Goal: Task Accomplishment & Management: Manage account settings

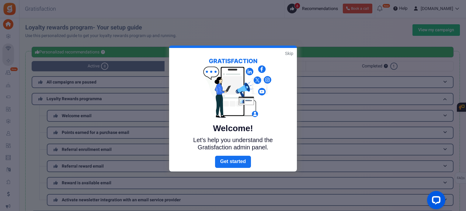
scroll to position [116, 0]
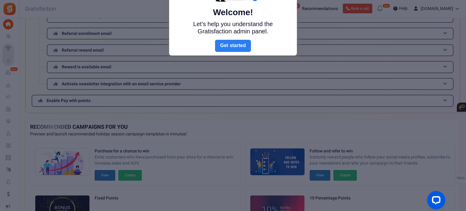
click at [239, 44] on link "Next" at bounding box center [233, 46] width 36 height 12
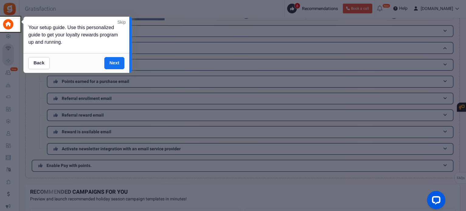
scroll to position [0, 0]
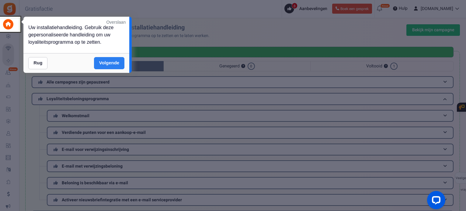
click at [113, 63] on font "Volgende" at bounding box center [109, 62] width 20 height 5
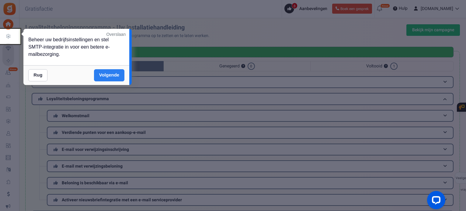
click at [112, 75] on font "Volgende" at bounding box center [109, 74] width 20 height 5
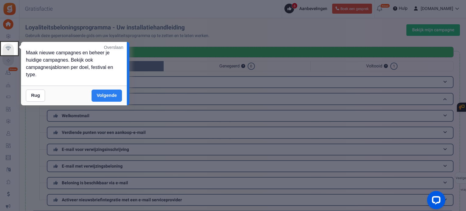
click at [108, 95] on font "Volgende" at bounding box center [107, 95] width 20 height 5
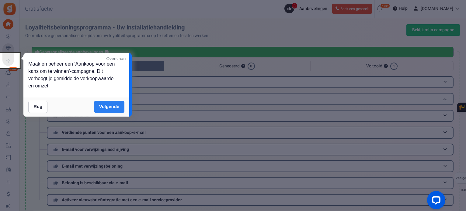
click at [106, 105] on font "Volgende" at bounding box center [109, 106] width 20 height 5
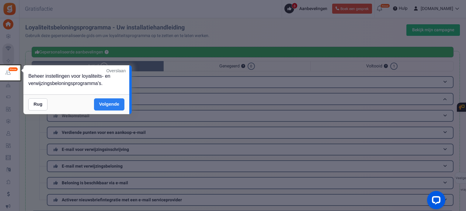
click at [106, 105] on font "Volgende" at bounding box center [109, 104] width 20 height 5
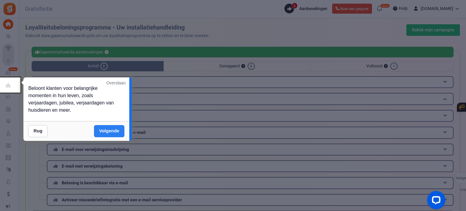
click at [113, 127] on link "Volgende" at bounding box center [109, 131] width 30 height 12
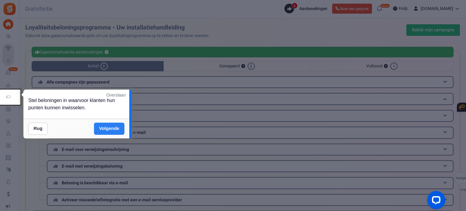
click at [113, 127] on font "Volgende" at bounding box center [109, 128] width 20 height 5
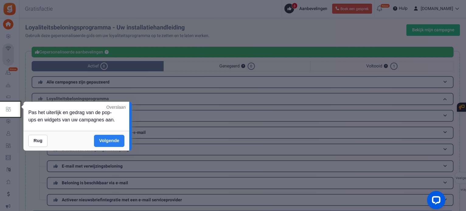
click at [114, 139] on font "Volgende" at bounding box center [109, 140] width 20 height 5
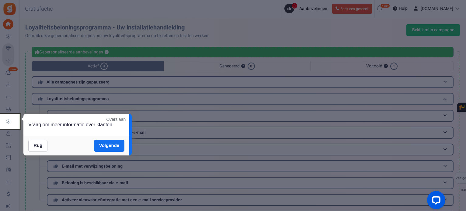
click at [112, 144] on font "Volgende" at bounding box center [109, 145] width 20 height 5
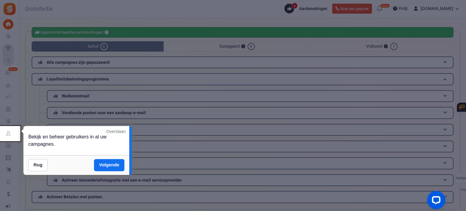
scroll to position [30, 0]
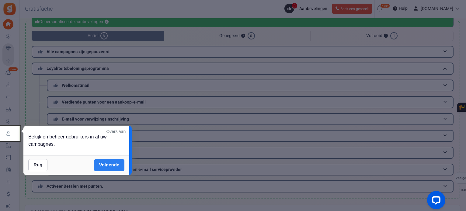
click at [105, 162] on link "Volgende" at bounding box center [109, 165] width 30 height 12
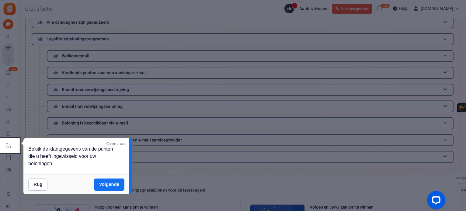
scroll to position [61, 0]
click at [108, 185] on font "Volgende" at bounding box center [109, 184] width 20 height 5
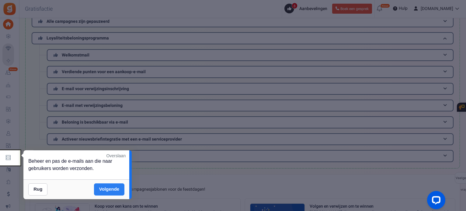
click at [106, 187] on font "Volgende" at bounding box center [109, 189] width 20 height 5
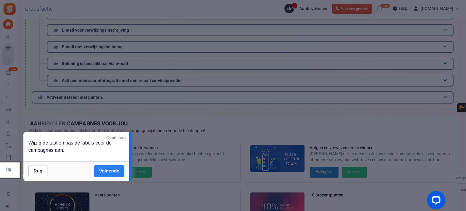
scroll to position [122, 0]
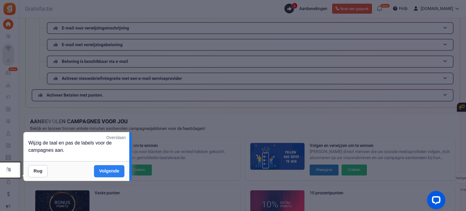
click at [105, 170] on font "Volgende" at bounding box center [109, 170] width 20 height 5
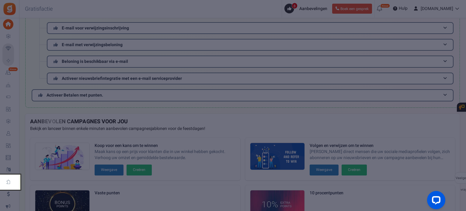
scroll to position [207, 0]
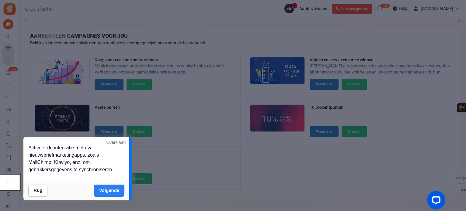
click at [119, 142] on font "Overslaan" at bounding box center [115, 142] width 19 height 5
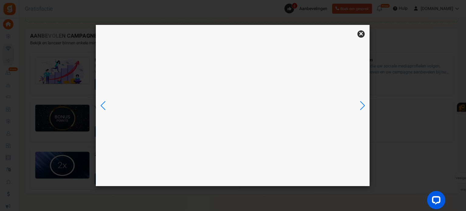
scroll to position [0, 0]
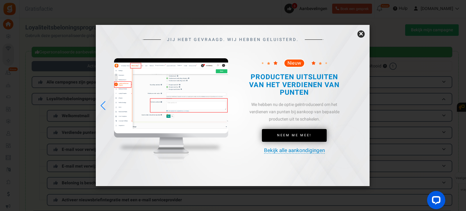
click at [361, 34] on font "×" at bounding box center [361, 34] width 4 height 12
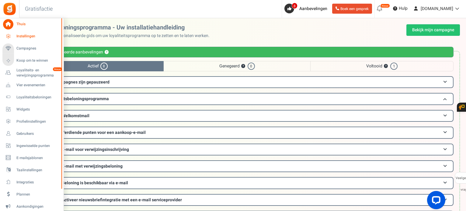
click at [30, 36] on font "Instellingen" at bounding box center [25, 35] width 19 height 5
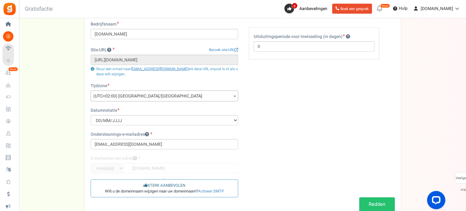
scroll to position [30, 0]
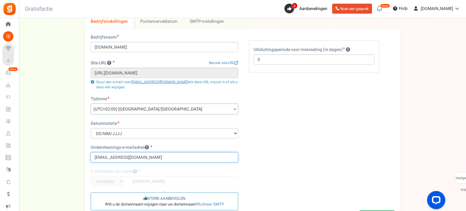
drag, startPoint x: 149, startPoint y: 155, endPoint x: 92, endPoint y: 158, distance: 57.2
click at [92, 158] on input "[EMAIL_ADDRESS][DOMAIN_NAME]" at bounding box center [164, 157] width 147 height 10
type input "[EMAIL_ADDRESS][DOMAIN_NAME]"
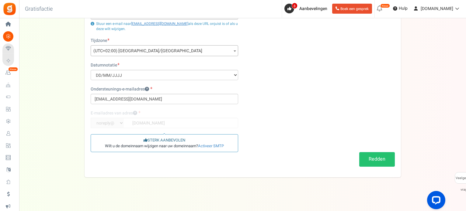
scroll to position [91, 0]
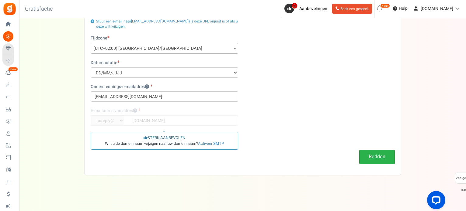
click at [371, 158] on font "Redden" at bounding box center [377, 156] width 17 height 7
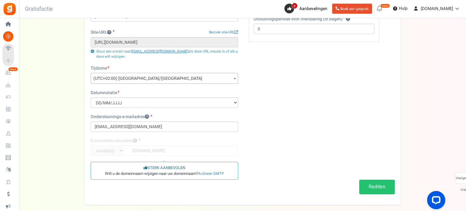
scroll to position [0, 0]
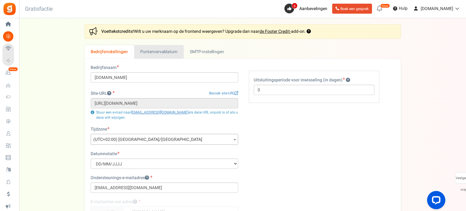
click at [162, 53] on font "Puntenvervaldatum" at bounding box center [158, 52] width 37 height 6
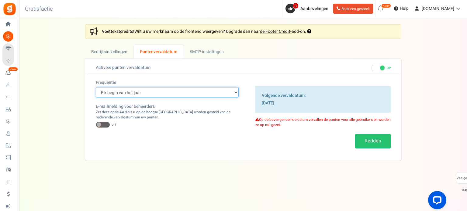
click at [162, 95] on select "Elk begin van het jaar Elke start van de maand Exacte datum (eenmalig)" at bounding box center [167, 92] width 143 height 10
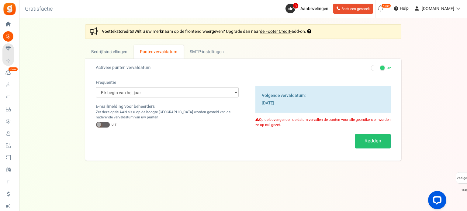
click at [106, 124] on span at bounding box center [103, 125] width 14 height 6
click at [96, 124] on input "OP UIT" at bounding box center [96, 125] width 0 height 4
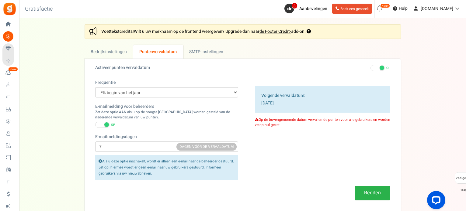
click at [368, 193] on font "Redden" at bounding box center [372, 192] width 17 height 7
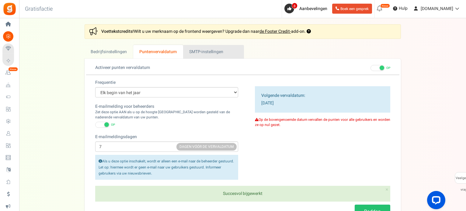
click at [198, 51] on font "SMTP-instellingen" at bounding box center [206, 52] width 34 height 6
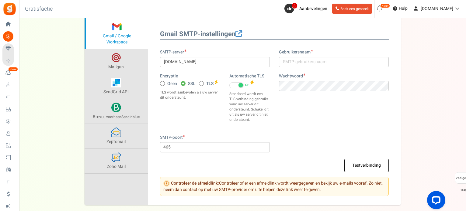
scroll to position [17, 0]
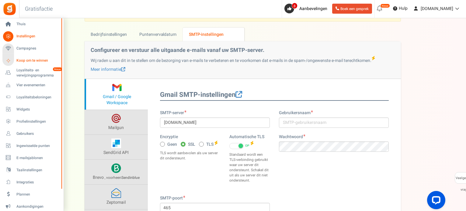
click at [25, 62] on font "Koop om te winnen" at bounding box center [32, 60] width 32 height 5
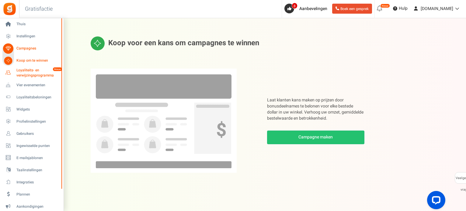
click at [18, 72] on font "Loyaliteits- en verwijzingsprogramma" at bounding box center [34, 73] width 37 height 11
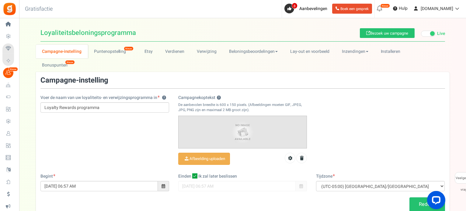
scroll to position [28, 0]
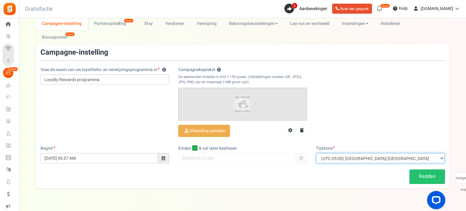
click at [366, 153] on select "(UTC-11:00) Stille Oceaan/[GEOGRAPHIC_DATA] (UTC-11:00) [GEOGRAPHIC_DATA]/[GEOG…" at bounding box center [380, 158] width 129 height 10
click at [357, 153] on select "(UTC-11:00) Stille Oceaan/[GEOGRAPHIC_DATA] (UTC-11:00) [GEOGRAPHIC_DATA]/[GEOG…" at bounding box center [380, 158] width 129 height 10
click at [285, 179] on div "View less View more × [NEW!] Include taxes and shipping when rewarding points f…" at bounding box center [233, 107] width 466 height 235
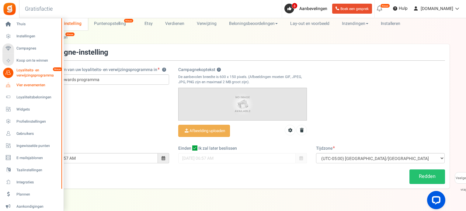
click at [34, 83] on font "Vier evenementen" at bounding box center [30, 84] width 29 height 5
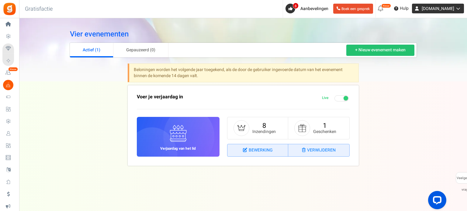
click at [431, 11] on font "[DOMAIN_NAME]" at bounding box center [438, 8] width 33 height 6
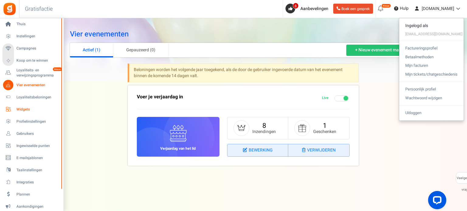
click at [33, 108] on span "Widgets" at bounding box center [37, 109] width 43 height 5
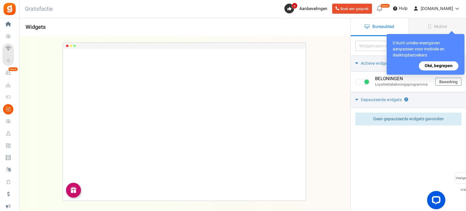
click at [435, 68] on font "Oké, begrepen" at bounding box center [439, 66] width 28 height 6
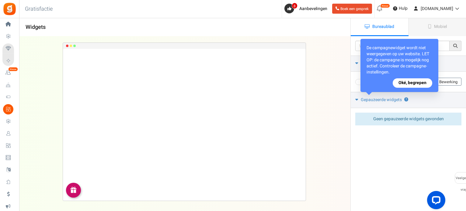
click at [415, 82] on font "Oké, begrepen" at bounding box center [412, 83] width 28 height 6
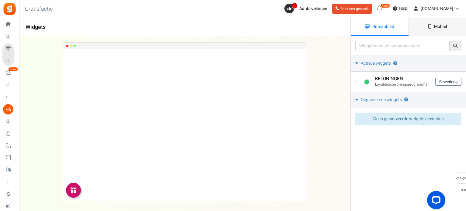
click at [448, 32] on link "Mobiel" at bounding box center [437, 27] width 58 height 18
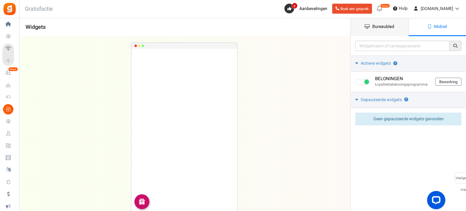
click at [377, 24] on font "Bureaublad" at bounding box center [383, 26] width 22 height 6
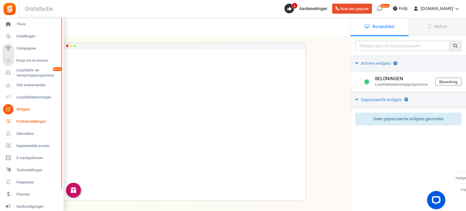
click at [27, 120] on font "Profielinstellingen" at bounding box center [30, 121] width 29 height 5
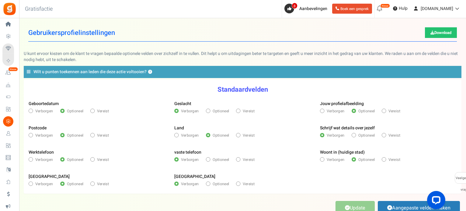
scroll to position [30, 0]
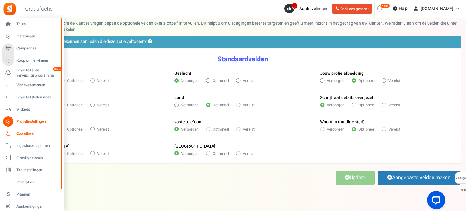
click at [11, 134] on icon at bounding box center [8, 134] width 10 height 10
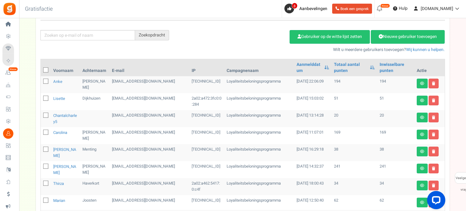
scroll to position [60, 0]
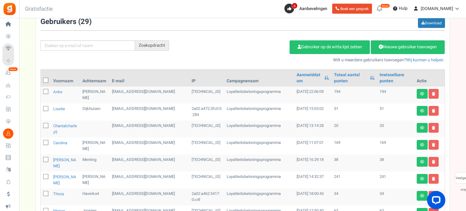
click at [46, 81] on icon at bounding box center [46, 81] width 4 height 4
click at [41, 81] on input "checkbox" at bounding box center [39, 81] width 4 height 4
checkbox input "true"
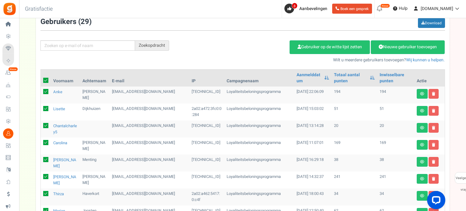
checkbox input "true"
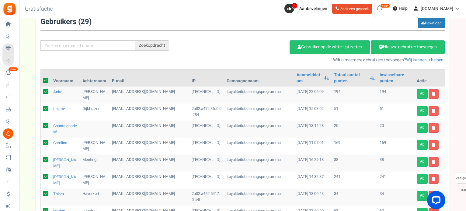
checkbox input "true"
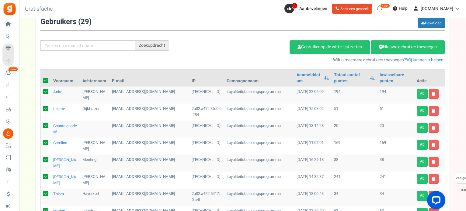
checkbox input "true"
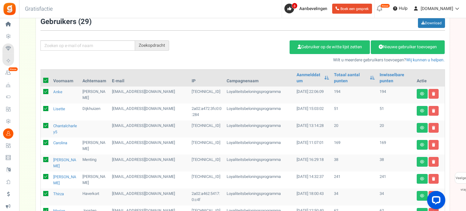
checkbox input "true"
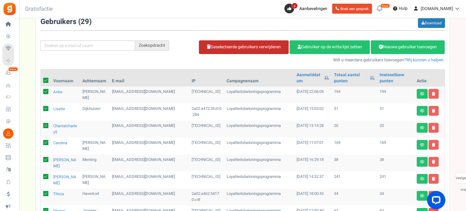
click at [226, 47] on font "Geselecteerde gebruikers verwijderen" at bounding box center [245, 47] width 70 height 6
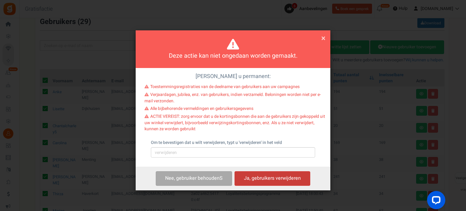
click at [253, 182] on font "Ja, gebruikers verwijderen" at bounding box center [272, 178] width 57 height 7
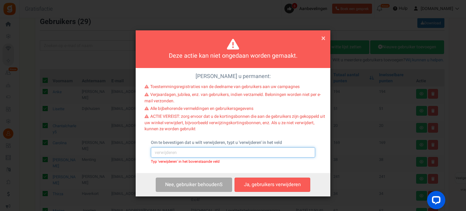
click at [242, 158] on input "text" at bounding box center [233, 152] width 164 height 10
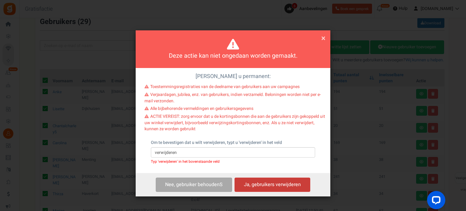
click at [253, 188] on font "Ja, gebruikers verwijderen" at bounding box center [272, 184] width 57 height 7
click at [256, 189] on font "Ja, gebruikers verwijderen" at bounding box center [272, 184] width 57 height 7
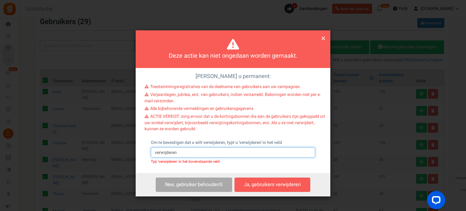
scroll to position [1, 0]
click at [154, 158] on input "verwijderen'" at bounding box center [233, 152] width 164 height 10
type input "'verwijderen'"
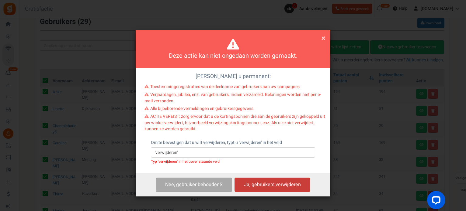
click at [255, 189] on font "Ja, gebruikers verwijderen" at bounding box center [272, 184] width 57 height 7
click at [321, 39] on font "×" at bounding box center [323, 39] width 4 height 12
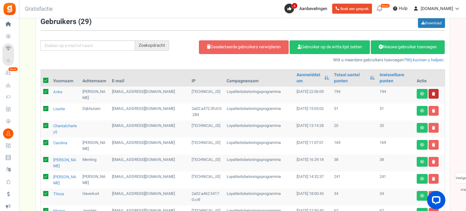
click at [435, 93] on link at bounding box center [434, 94] width 10 height 10
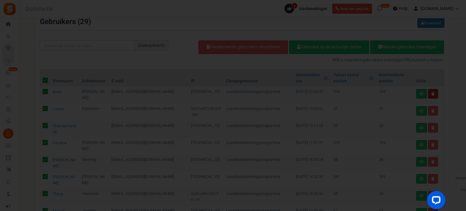
scroll to position [0, 0]
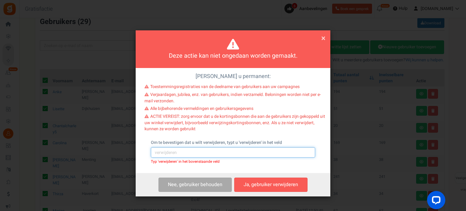
click at [258, 158] on input "text" at bounding box center [233, 152] width 164 height 10
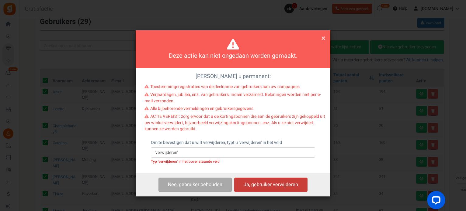
click at [265, 189] on font "Ja, gebruiker verwijderen" at bounding box center [271, 184] width 54 height 7
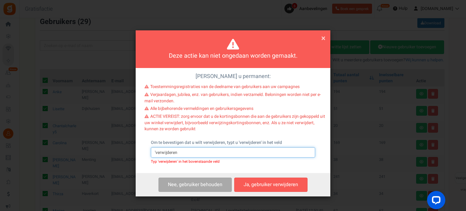
click at [155, 158] on input "'verwijderen" at bounding box center [233, 152] width 164 height 10
type input "verwijderen"
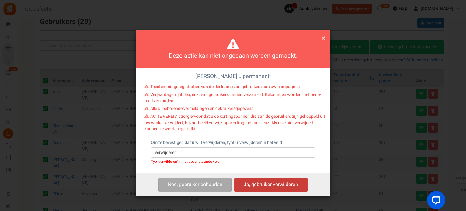
click at [285, 189] on font "Ja, gebruiker verwijderen" at bounding box center [271, 184] width 54 height 7
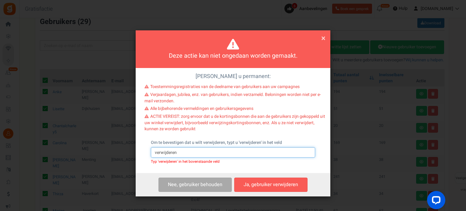
scroll to position [1, 0]
click at [324, 37] on font "×" at bounding box center [323, 39] width 4 height 12
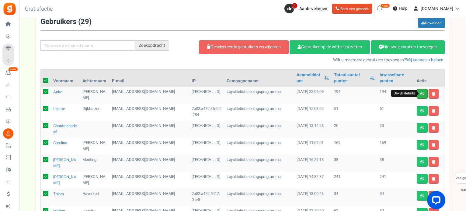
click at [422, 94] on icon at bounding box center [422, 94] width 4 height 4
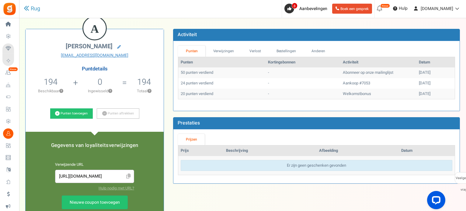
scroll to position [30, 0]
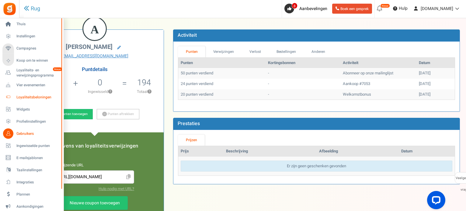
click at [33, 96] on font "Loyaliteitsbeloningen" at bounding box center [33, 97] width 35 height 5
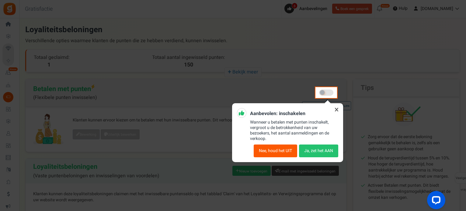
click at [318, 151] on font "Ja, zet het AAN" at bounding box center [318, 151] width 29 height 6
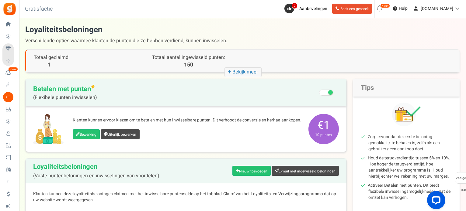
click at [325, 94] on span at bounding box center [326, 93] width 14 height 6
click at [327, 94] on input "Aanbevolen: inschakelen Weet je het zeker? Hiermee verwijdert u de flexi-inwiss…" at bounding box center [327, 93] width 0 height 10
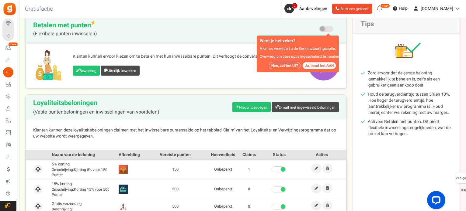
scroll to position [30, 0]
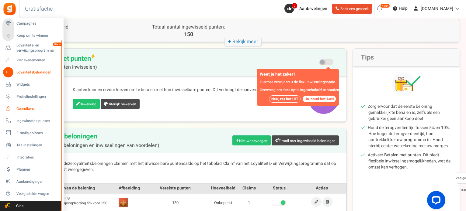
click at [25, 109] on font "Gebruikers" at bounding box center [24, 108] width 17 height 5
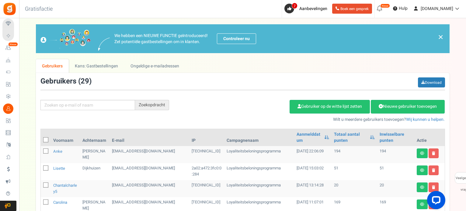
click at [102, 63] on link "Kans: Gastbestellingen" at bounding box center [96, 66] width 55 height 14
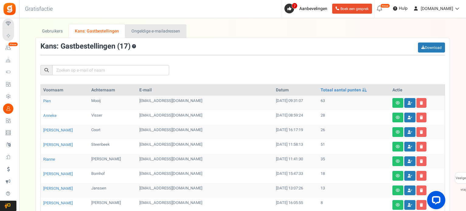
click at [138, 31] on font "Ongeldige e-mailadressen" at bounding box center [155, 31] width 49 height 6
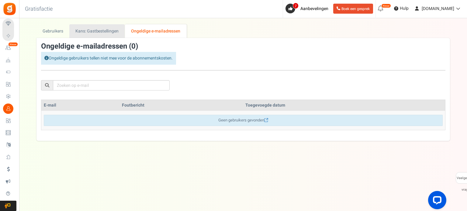
click at [101, 30] on font "Kans: Gastbestellingen" at bounding box center [96, 31] width 43 height 6
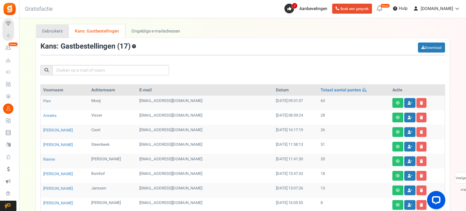
click at [52, 30] on font "Gebruikers" at bounding box center [52, 31] width 21 height 6
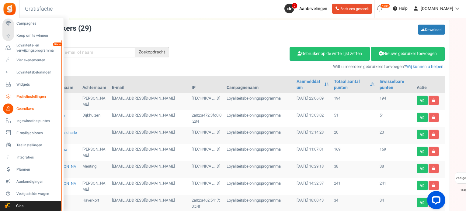
scroll to position [30, 0]
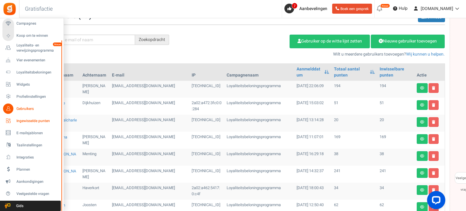
click at [43, 123] on font "Ingewisselde punten" at bounding box center [32, 120] width 33 height 5
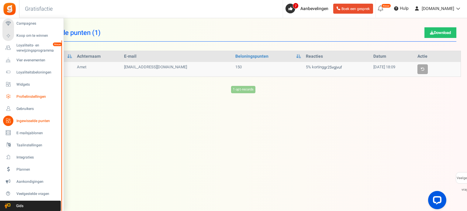
click at [30, 98] on font "Profielinstellingen" at bounding box center [30, 96] width 29 height 5
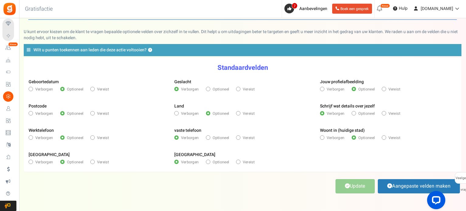
scroll to position [12, 0]
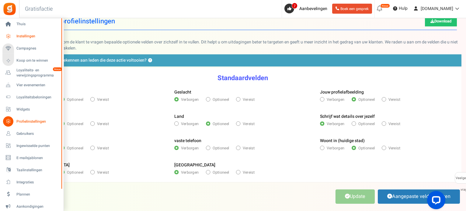
click at [30, 37] on font "Instellingen" at bounding box center [25, 35] width 19 height 5
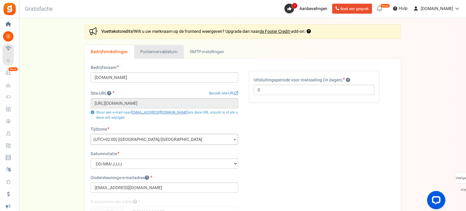
click at [148, 52] on font "Puntenvervaldatum" at bounding box center [158, 52] width 37 height 6
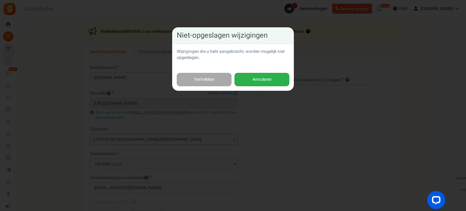
click at [245, 84] on button "Annuleren" at bounding box center [261, 80] width 55 height 14
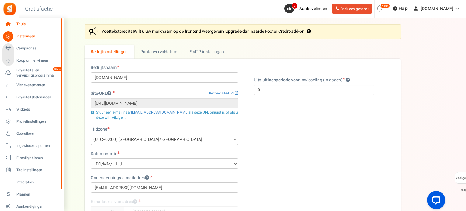
click at [17, 23] on font "Thuis" at bounding box center [20, 23] width 9 height 5
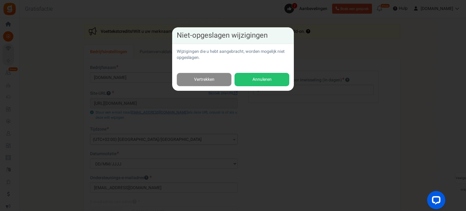
click at [203, 80] on font "Vertrekken" at bounding box center [204, 79] width 20 height 6
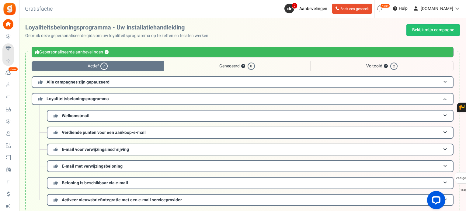
click at [203, 80] on h3 "Alle campagnes zijn gepauzeerd" at bounding box center [243, 82] width 422 height 12
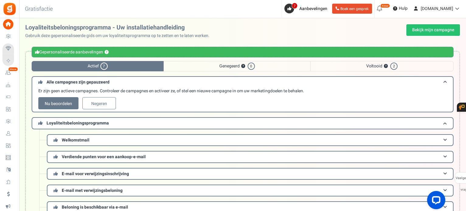
click at [203, 80] on h3 "Alle campagnes zijn gepauzeerd" at bounding box center [243, 81] width 422 height 11
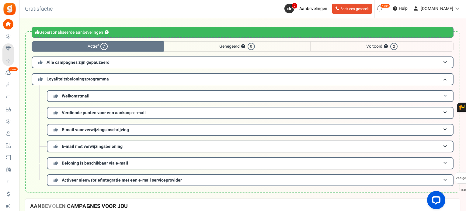
scroll to position [30, 0]
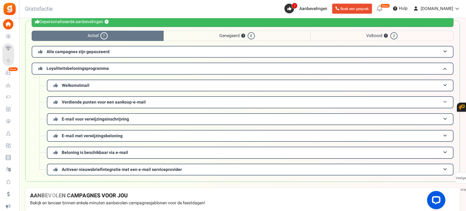
click at [215, 104] on h3 "Verdiende punten voor een aankoop-e-mail" at bounding box center [250, 102] width 407 height 12
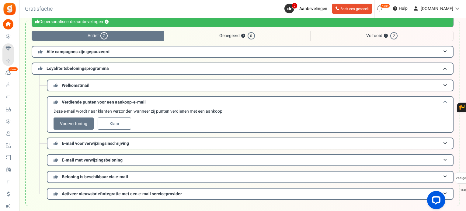
click at [215, 104] on h3 "Verdiende punten voor een aankoop-e-mail" at bounding box center [250, 101] width 407 height 11
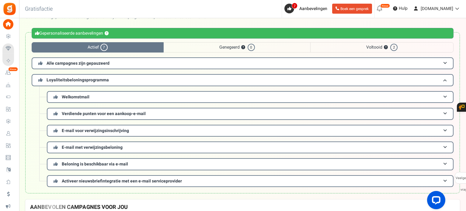
scroll to position [0, 0]
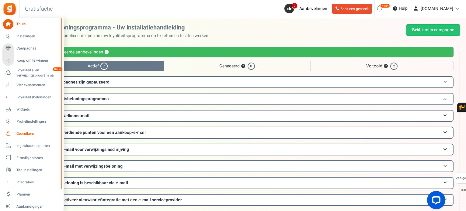
click at [32, 134] on font "Gebruikers" at bounding box center [24, 133] width 17 height 5
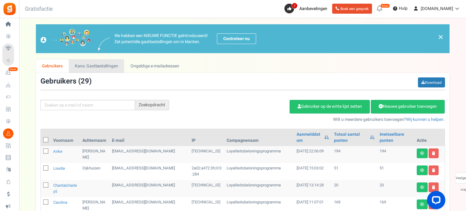
click at [109, 63] on font "Kans: Gastbestellingen" at bounding box center [96, 66] width 43 height 6
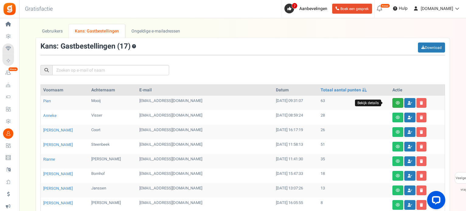
click at [396, 102] on icon at bounding box center [398, 103] width 4 height 4
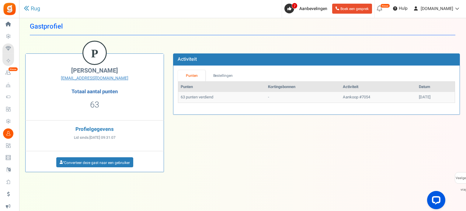
scroll to position [10, 0]
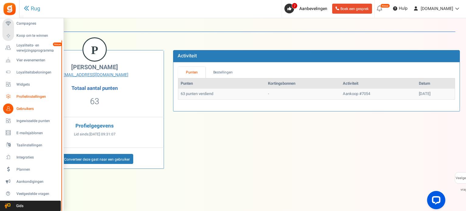
click at [40, 95] on font "Profielinstellingen" at bounding box center [30, 96] width 29 height 5
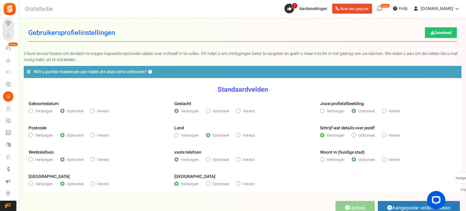
scroll to position [30, 0]
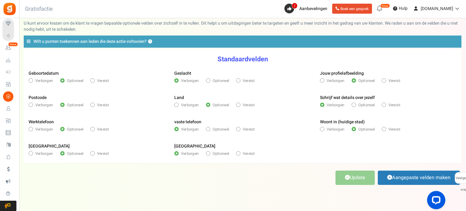
click at [93, 81] on span at bounding box center [92, 80] width 4 height 4
click at [93, 81] on input "Vereist" at bounding box center [92, 81] width 4 height 4
radio input "true"
click at [353, 177] on font "Update" at bounding box center [358, 177] width 16 height 7
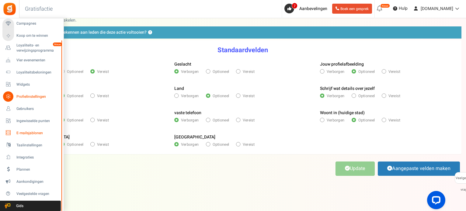
scroll to position [42, 0]
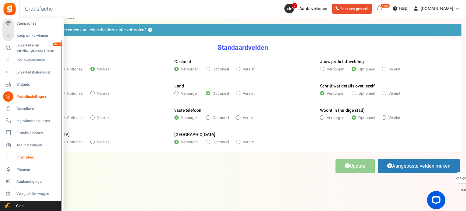
click at [34, 156] on span "Integraties" at bounding box center [37, 157] width 43 height 5
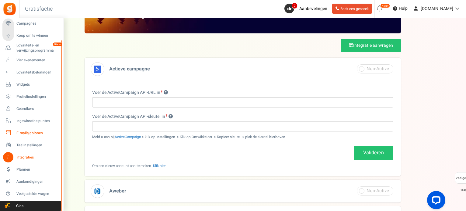
scroll to position [30, 0]
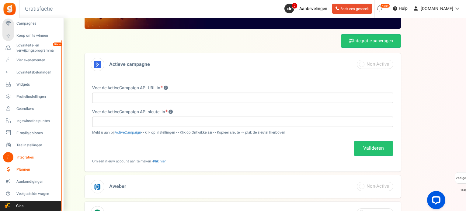
click at [26, 167] on font "Plannen" at bounding box center [23, 169] width 14 height 5
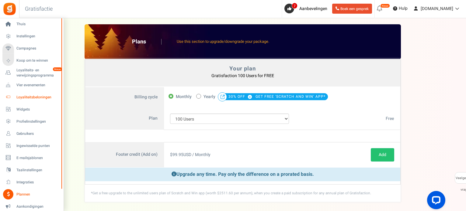
click at [38, 95] on font "Loyaliteitsbeloningen" at bounding box center [33, 97] width 35 height 5
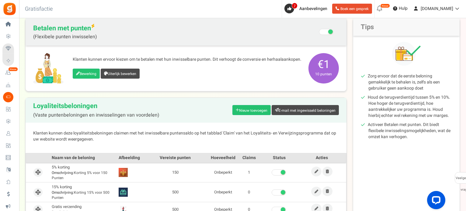
scroll to position [30, 0]
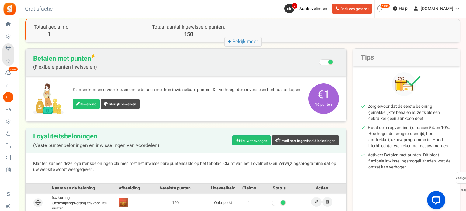
click at [324, 62] on span at bounding box center [326, 62] width 14 height 6
click at [327, 62] on input "Aanbevolen: inschakelen Weet je het zeker? Hiermee verwijdert u de flexi-inwiss…" at bounding box center [327, 63] width 0 height 10
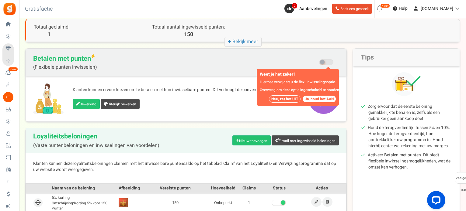
click at [237, 102] on div "Bewerking Uiterlijk bewerken" at bounding box center [188, 105] width 230 height 12
click at [281, 99] on font "Nee, zet het UIT" at bounding box center [284, 98] width 27 height 5
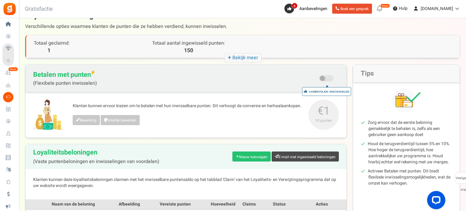
scroll to position [0, 0]
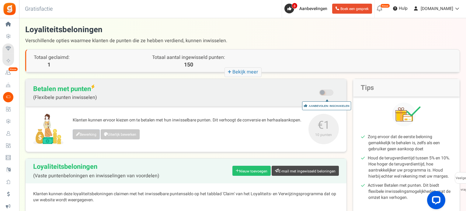
click at [231, 72] on strong "+" at bounding box center [230, 72] width 5 height 9
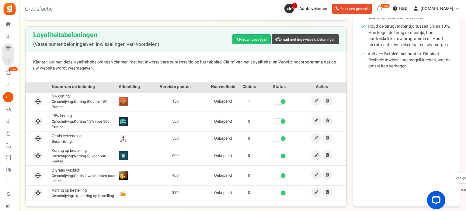
scroll to position [182, 0]
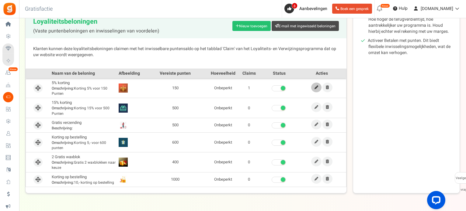
click at [316, 88] on icon at bounding box center [316, 88] width 4 height 4
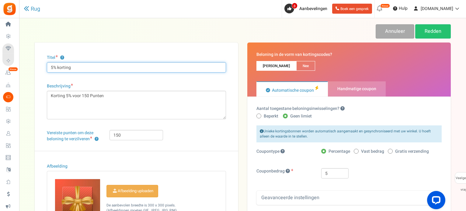
click at [119, 68] on input "5% korting" at bounding box center [136, 67] width 179 height 10
type input "5"
type input "Welkom bonus"
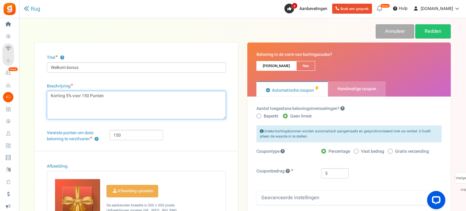
drag, startPoint x: 106, startPoint y: 96, endPoint x: 40, endPoint y: 96, distance: 65.4
click at [40, 96] on div "Titel ? Welkom bonus Beschrijving Korting 5% voor 150 Punten Teken(s): 0 Vereis…" at bounding box center [136, 168] width 203 height 251
type textarea "50 punten"
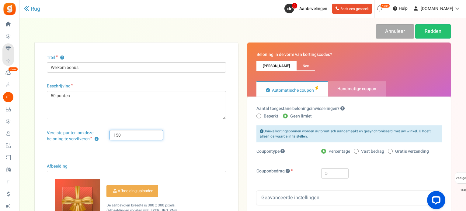
drag, startPoint x: 123, startPoint y: 135, endPoint x: 112, endPoint y: 134, distance: 11.0
click at [112, 134] on input "150" at bounding box center [136, 135] width 54 height 10
type input "50"
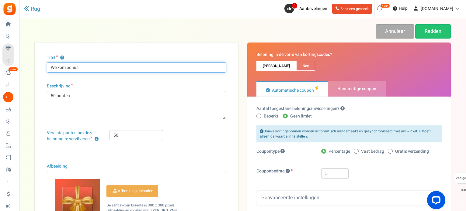
click at [98, 70] on input "Welkom bonus" at bounding box center [136, 67] width 179 height 10
type input "Welkom bonus"
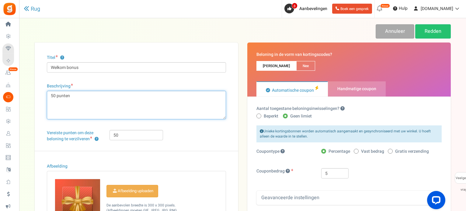
drag, startPoint x: 78, startPoint y: 97, endPoint x: 42, endPoint y: 97, distance: 36.2
click at [42, 97] on div "Titel ? Welkom bonus Beschrijving Korting 5% voor 150 Punten Teken(s): 0 Vereis…" at bounding box center [136, 168] width 203 height 251
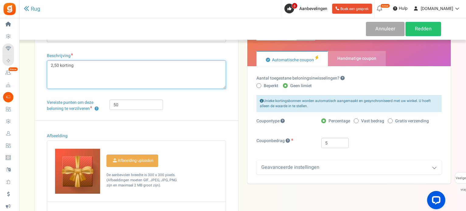
type textarea "2,50 korting"
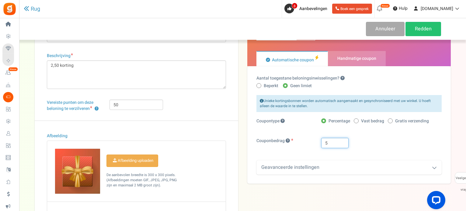
click at [331, 145] on input "5" at bounding box center [334, 143] width 27 height 10
type input "2,50"
click at [304, 146] on div "Couponbedrag 2,50" at bounding box center [349, 146] width 194 height 16
click at [359, 121] on label "Vast bedrag" at bounding box center [369, 121] width 30 height 6
click at [358, 121] on input "Vast bedrag" at bounding box center [356, 122] width 4 height 4
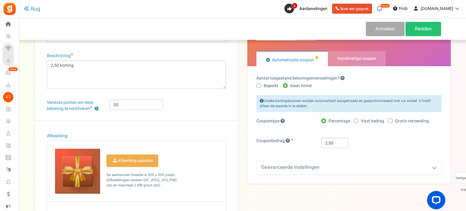
radio input "true"
click at [346, 168] on div "Geavanceerde instellingen" at bounding box center [348, 168] width 185 height 14
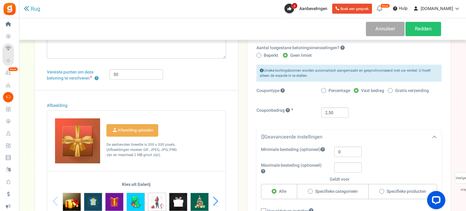
scroll to position [122, 0]
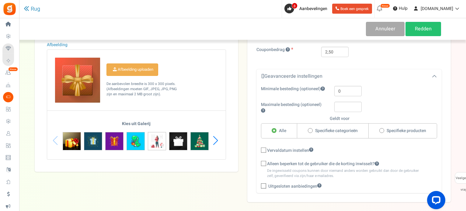
click at [263, 150] on icon at bounding box center [264, 151] width 4 height 4
click at [259, 150] on input "Vervaldatum instellen" at bounding box center [257, 151] width 4 height 4
checkbox input "true"
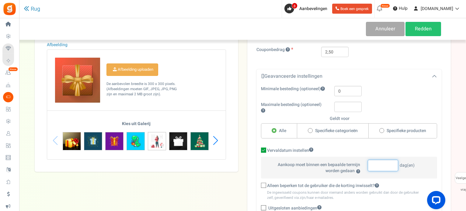
click at [384, 168] on input "number" at bounding box center [383, 166] width 30 height 12
click at [364, 146] on div "Vervaldatum instellen" at bounding box center [348, 151] width 185 height 12
drag, startPoint x: 377, startPoint y: 165, endPoint x: 369, endPoint y: 166, distance: 8.0
click at [369, 166] on input "14" at bounding box center [383, 166] width 30 height 12
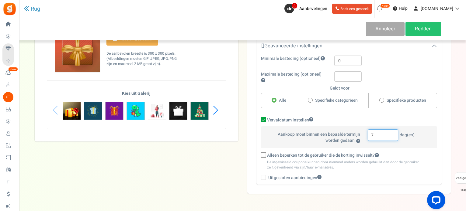
type input "7"
click at [264, 156] on icon at bounding box center [264, 156] width 4 height 4
click at [259, 156] on input "Alleen beperken tot de gebruiker die de korting inwisselt?" at bounding box center [257, 156] width 4 height 4
checkbox input "true"
click at [422, 26] on font "Redden" at bounding box center [423, 28] width 17 height 7
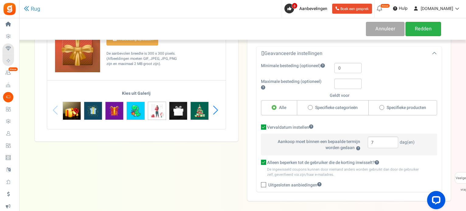
click at [429, 31] on font "Redden" at bounding box center [423, 28] width 17 height 7
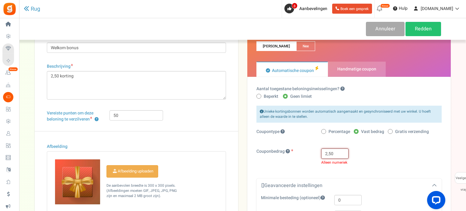
scroll to position [30, 0]
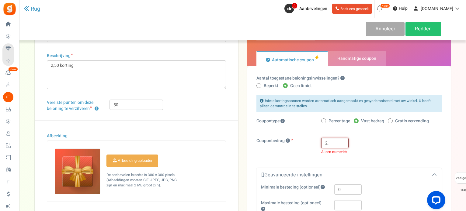
type input "2"
click at [315, 142] on label "Couponbedrag" at bounding box center [284, 141] width 65 height 6
click at [336, 141] on input "0,50" at bounding box center [334, 143] width 27 height 10
type input "0"
type input "050"
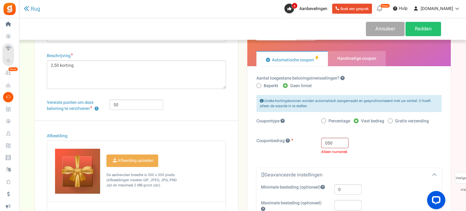
click at [370, 152] on span "Alleen numeriek" at bounding box center [381, 152] width 120 height 4
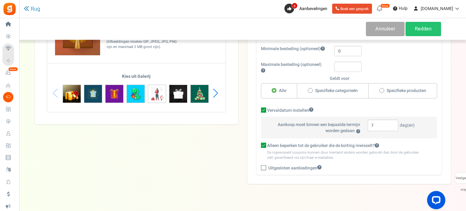
scroll to position [178, 0]
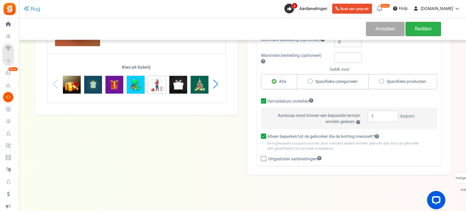
click at [416, 27] on font "Redden" at bounding box center [423, 28] width 17 height 7
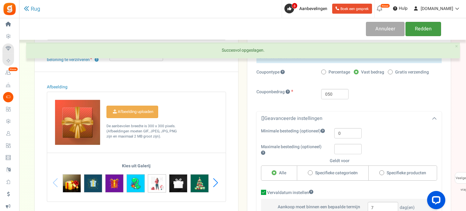
scroll to position [49, 0]
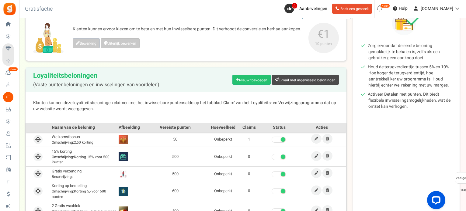
scroll to position [122, 0]
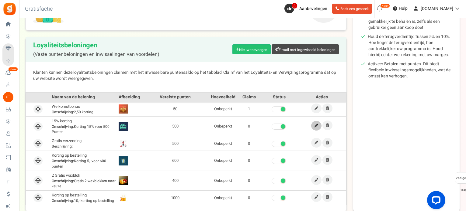
click at [315, 127] on icon at bounding box center [316, 126] width 4 height 4
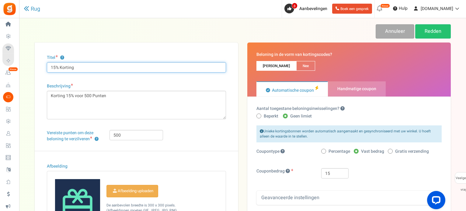
click at [74, 69] on input "15% Korting" at bounding box center [136, 67] width 179 height 10
type input "1"
type input "Kleine korting"
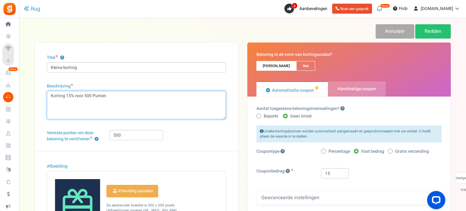
drag, startPoint x: 107, startPoint y: 95, endPoint x: 51, endPoint y: 101, distance: 56.2
click at [51, 101] on textarea "Korting 15% voor 500 Punten" at bounding box center [136, 105] width 179 height 29
type textarea "2,- korting"
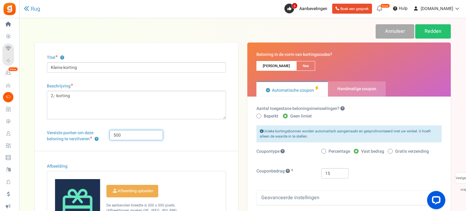
click at [124, 136] on input "500" at bounding box center [136, 135] width 54 height 10
type input "5"
type input "150"
drag, startPoint x: 335, startPoint y: 175, endPoint x: 323, endPoint y: 175, distance: 12.8
click at [323, 175] on input "15" at bounding box center [334, 173] width 27 height 10
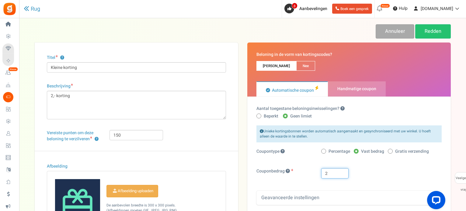
type input "2"
click at [328, 165] on div "Unieke kortingsbonnen worden automatisch aangemaakt en gesynchroniseerd met uw …" at bounding box center [348, 166] width 185 height 80
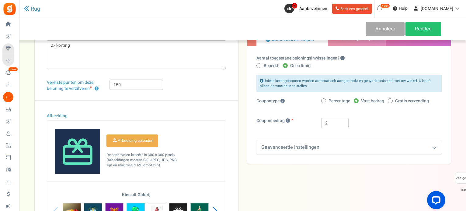
scroll to position [61, 0]
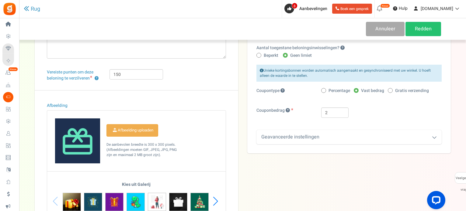
click at [307, 140] on font "Geavanceerde instellingen" at bounding box center [290, 137] width 58 height 7
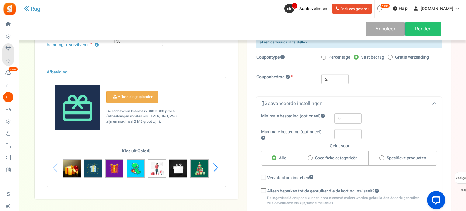
scroll to position [122, 0]
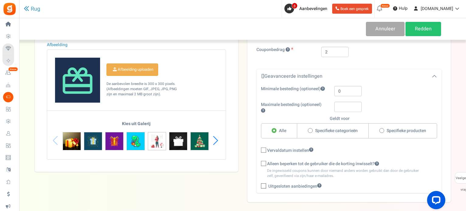
click at [265, 149] on span at bounding box center [263, 150] width 5 height 5
click at [259, 149] on input "Vervaldatum instellen" at bounding box center [257, 151] width 4 height 4
checkbox input "true"
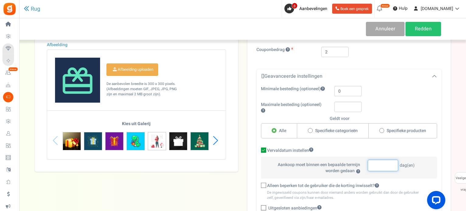
click at [379, 160] on input "number" at bounding box center [383, 166] width 30 height 12
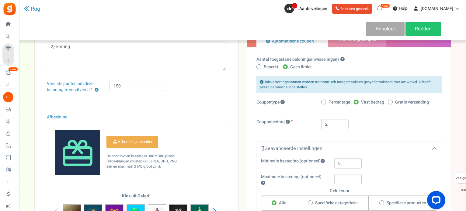
scroll to position [0, 0]
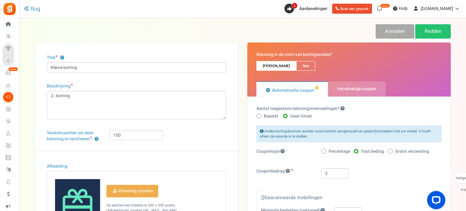
type input "7"
click at [349, 90] on font "Handmatige coupon" at bounding box center [356, 89] width 39 height 6
click at [332, 87] on input "Handmatige coupon" at bounding box center [330, 85] width 4 height 4
radio input "true"
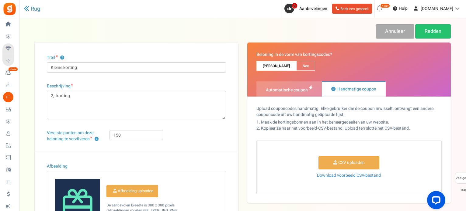
click at [294, 92] on font "Automatische coupon" at bounding box center [287, 90] width 42 height 6
click at [260, 87] on input "Automatische coupon" at bounding box center [258, 85] width 4 height 4
radio input "true"
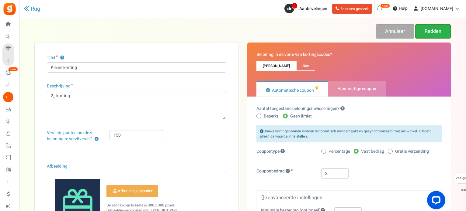
click at [429, 34] on font "Redden" at bounding box center [433, 31] width 17 height 7
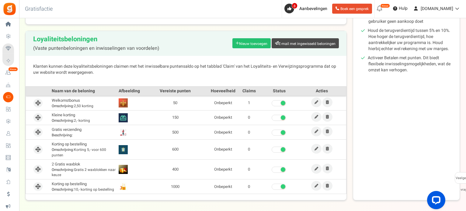
scroll to position [152, 0]
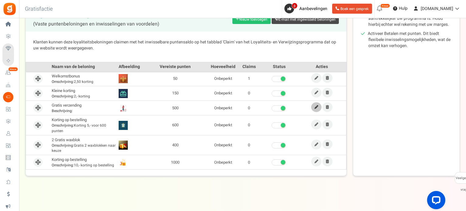
click at [313, 107] on link at bounding box center [316, 107] width 10 height 10
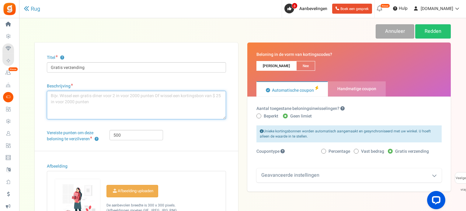
click at [98, 93] on textarea "Beschrijving" at bounding box center [136, 105] width 179 height 29
type textarea "Gratis verzenden"
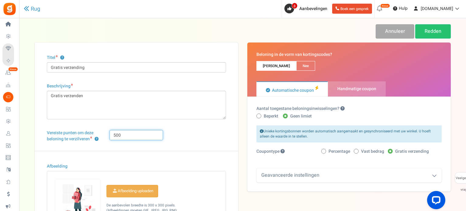
drag, startPoint x: 123, startPoint y: 137, endPoint x: 102, endPoint y: 137, distance: 21.0
click at [102, 137] on div "Vereiste punten om deze beloning te verzilveren ? 500" at bounding box center [136, 140] width 188 height 21
type input "400"
click at [356, 150] on span at bounding box center [356, 151] width 5 height 5
click at [356, 150] on input "Vast bedrag" at bounding box center [356, 152] width 4 height 4
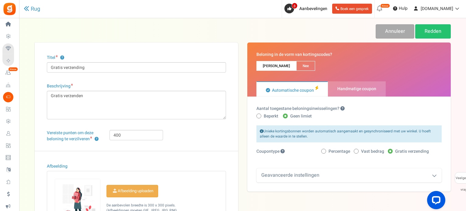
radio input "true"
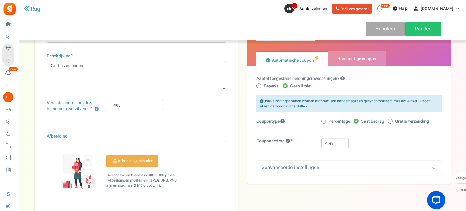
scroll to position [30, 0]
drag, startPoint x: 337, startPoint y: 143, endPoint x: 318, endPoint y: 143, distance: 19.8
click at [318, 143] on div "4.99" at bounding box center [382, 143] width 130 height 10
type input "3"
type input "4"
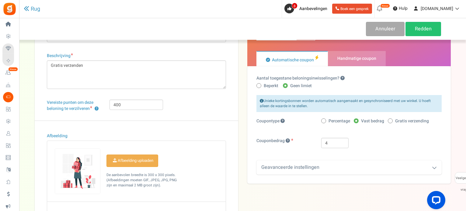
click at [357, 151] on div "Couponbedrag 4" at bounding box center [349, 146] width 194 height 16
click at [345, 167] on div "Geavanceerde instellingen" at bounding box center [348, 168] width 185 height 14
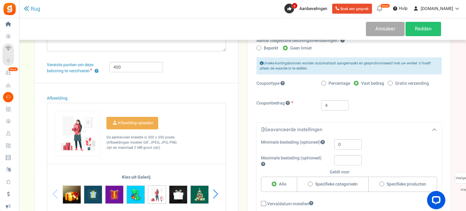
scroll to position [27, 0]
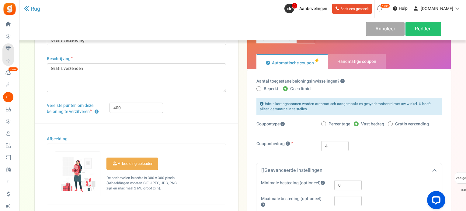
click at [389, 123] on icon at bounding box center [390, 124] width 2 height 2
click at [389, 123] on input "Gratis verzending" at bounding box center [390, 125] width 4 height 4
radio input "true"
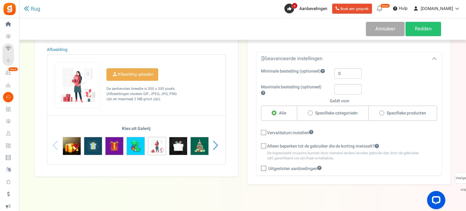
scroll to position [119, 0]
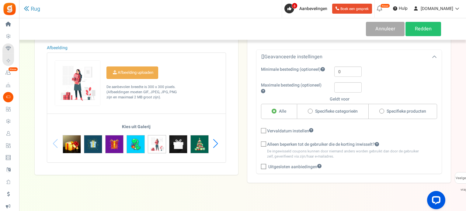
click at [265, 133] on span at bounding box center [263, 130] width 5 height 5
click at [259, 133] on input "Vervaldatum instellen" at bounding box center [257, 132] width 4 height 4
checkbox input "true"
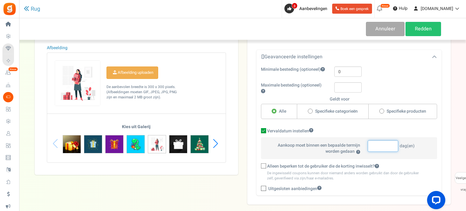
click at [368, 147] on input "number" at bounding box center [383, 147] width 30 height 12
type input "7"
click at [370, 131] on label "Vervaldatum instellen" at bounding box center [349, 131] width 176 height 6
click at [259, 131] on input "Vervaldatum instellen" at bounding box center [257, 132] width 4 height 4
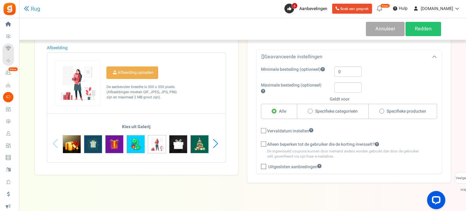
click at [265, 132] on icon at bounding box center [264, 131] width 4 height 4
click at [259, 132] on input "Vervaldatum instellen" at bounding box center [257, 132] width 4 height 4
checkbox input "true"
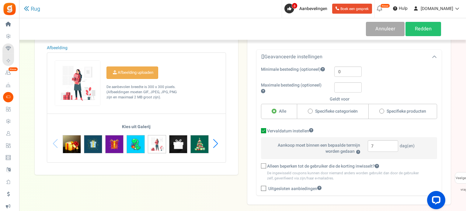
click at [263, 165] on icon at bounding box center [264, 167] width 4 height 4
click at [259, 165] on input "Alleen beperken tot de gebruiker die de korting inwisselt?" at bounding box center [257, 167] width 4 height 4
checkbox input "true"
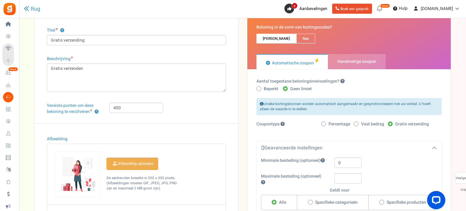
scroll to position [0, 0]
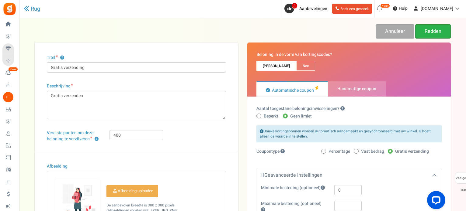
click at [428, 32] on font "Redden" at bounding box center [433, 31] width 17 height 7
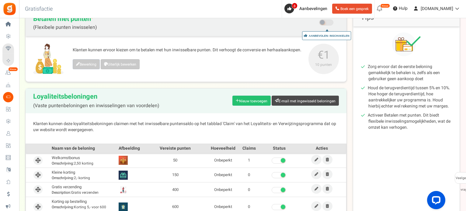
scroll to position [153, 0]
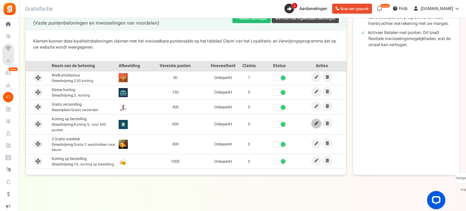
click at [314, 123] on icon at bounding box center [316, 124] width 4 height 4
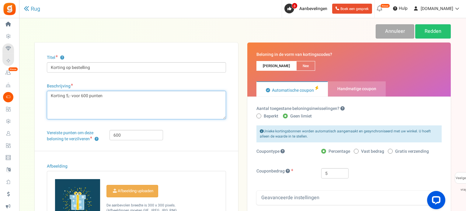
drag, startPoint x: 104, startPoint y: 97, endPoint x: 44, endPoint y: 97, distance: 59.3
click at [44, 97] on div "Titel ? Korting op bestelling Beschrijving Korting 5,- voor 600 punten Teken(s)…" at bounding box center [136, 168] width 203 height 251
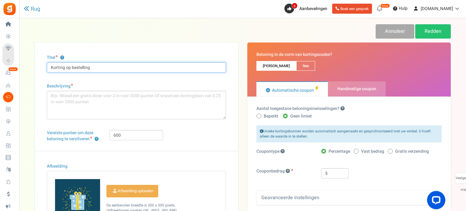
drag, startPoint x: 93, startPoint y: 68, endPoint x: 44, endPoint y: 67, distance: 48.7
click at [44, 67] on div "Titel ? Korting op bestelling Beschrijving Korting 5,- voor 600 punten Teken(s)…" at bounding box center [136, 168] width 203 height 251
type input "@"
drag, startPoint x: 73, startPoint y: 68, endPoint x: 47, endPoint y: 67, distance: 26.5
click at [47, 67] on input "2 doosjes waxmelts" at bounding box center [136, 67] width 179 height 10
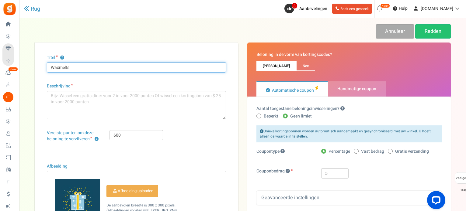
type input "Waxmelts"
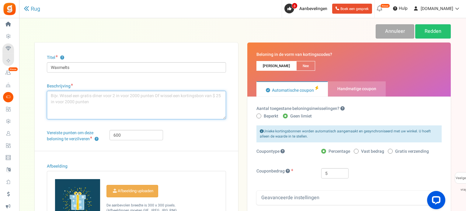
click at [63, 95] on textarea "Korting 5,- voor 600 punten" at bounding box center [136, 105] width 179 height 29
type textarea "Je krijg 2 doosjes waxmelts"
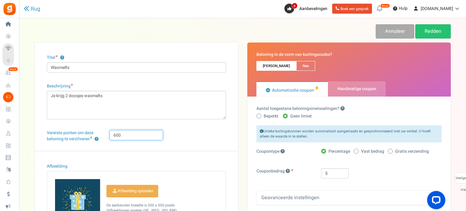
click at [123, 137] on input "600" at bounding box center [136, 135] width 54 height 10
type input "6"
type input "500"
click at [342, 175] on input "5" at bounding box center [334, 173] width 27 height 10
type input "7"
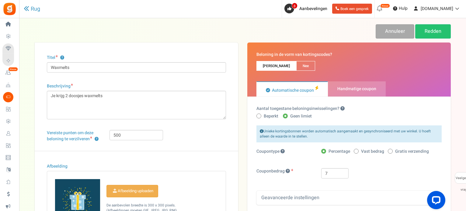
click at [357, 152] on span at bounding box center [356, 151] width 5 height 5
click at [357, 152] on input "Vast bedrag" at bounding box center [356, 152] width 4 height 4
radio input "true"
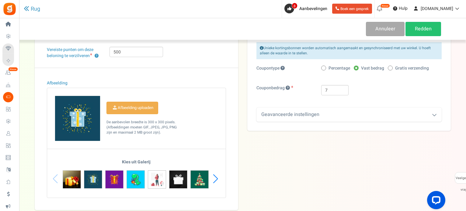
scroll to position [91, 0]
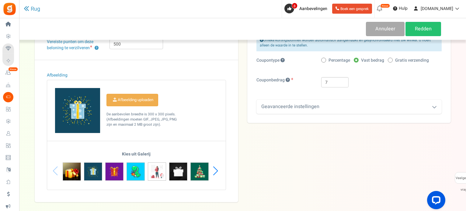
click at [369, 109] on div "Geavanceerde instellingen" at bounding box center [348, 107] width 185 height 14
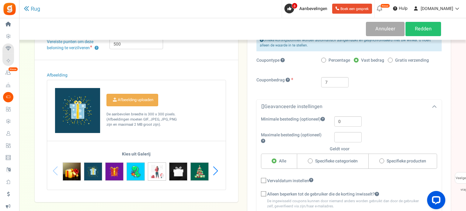
scroll to position [149, 0]
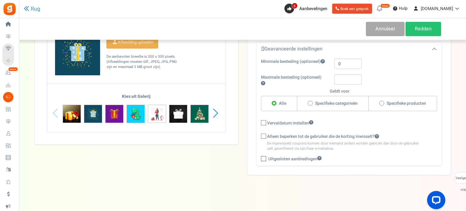
click at [266, 123] on span at bounding box center [263, 122] width 5 height 5
click at [259, 123] on input "Vervaldatum instellen" at bounding box center [257, 124] width 4 height 4
checkbox input "true"
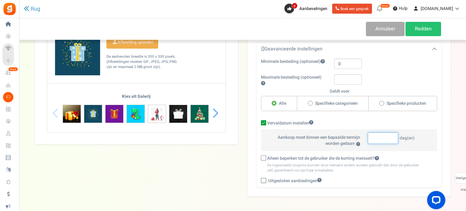
click at [377, 139] on input "number" at bounding box center [383, 139] width 30 height 12
type input "7"
click at [263, 157] on icon at bounding box center [264, 159] width 4 height 4
click at [259, 157] on input "Alleen beperken tot de gebruiker die de korting inwisselt?" at bounding box center [257, 159] width 4 height 4
checkbox input "true"
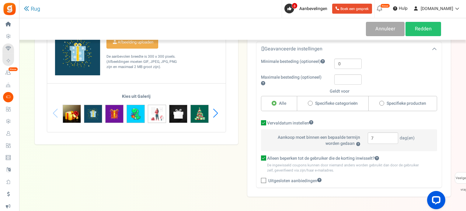
scroll to position [0, 0]
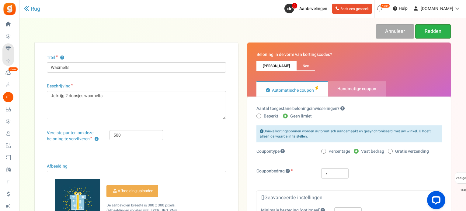
click at [430, 28] on font "Redden" at bounding box center [433, 31] width 17 height 7
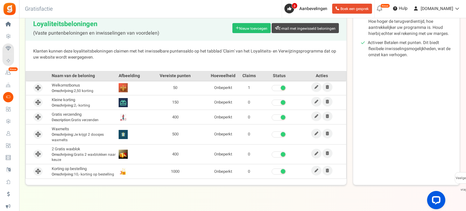
scroll to position [145, 0]
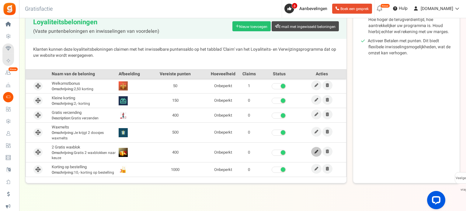
click at [317, 153] on link at bounding box center [316, 152] width 10 height 10
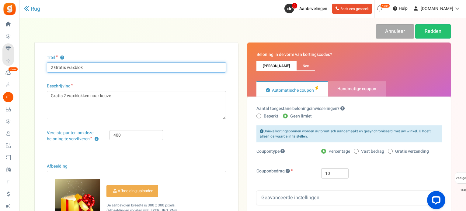
drag, startPoint x: 90, startPoint y: 65, endPoint x: 50, endPoint y: 68, distance: 39.6
click at [50, 68] on input "2 Gratis waxblok" at bounding box center [136, 67] width 179 height 10
type input "Korting"
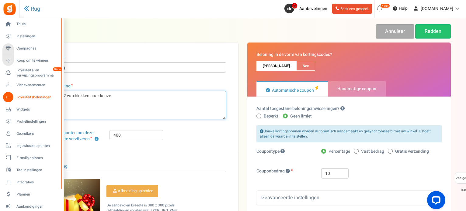
drag, startPoint x: 113, startPoint y: 98, endPoint x: 12, endPoint y: 100, distance: 100.7
click at [12, 100] on div "Thuis Instellingen Campagnes Koop om te winnen Loyaliteits- en verwijzingsprogr…" at bounding box center [233, 174] width 466 height 312
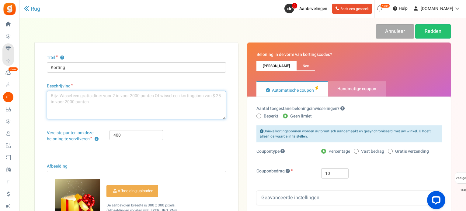
click at [98, 110] on textarea "Gratis 2 waxblokken naar keuze" at bounding box center [136, 105] width 179 height 29
type textarea "Korting 5,-"
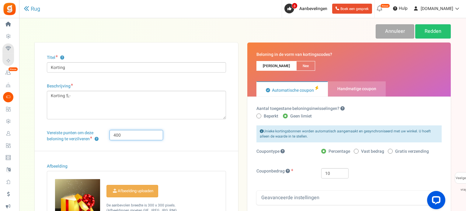
drag, startPoint x: 125, startPoint y: 133, endPoint x: 103, endPoint y: 134, distance: 21.9
click at [103, 134] on div "Vereiste punten om deze beloning te verzilveren ? 400" at bounding box center [136, 140] width 188 height 21
type input "600"
click at [167, 141] on div "Vereiste punten om deze beloning te verzilveren ? 600" at bounding box center [136, 140] width 188 height 21
drag, startPoint x: 333, startPoint y: 174, endPoint x: 317, endPoint y: 174, distance: 15.8
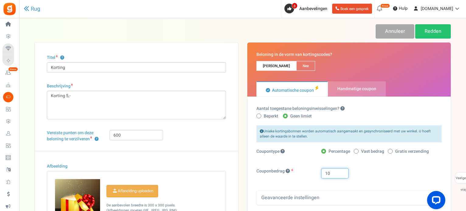
click at [317, 174] on div "10" at bounding box center [382, 173] width 130 height 10
type input "5"
click at [313, 174] on label "Couponbedrag" at bounding box center [284, 171] width 65 height 6
click at [357, 150] on span at bounding box center [356, 151] width 5 height 5
click at [357, 150] on input "Vast bedrag" at bounding box center [356, 152] width 4 height 4
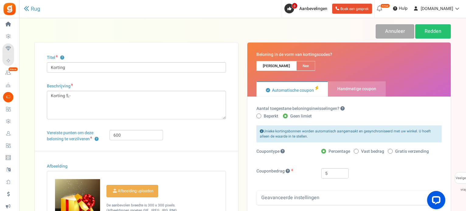
radio input "true"
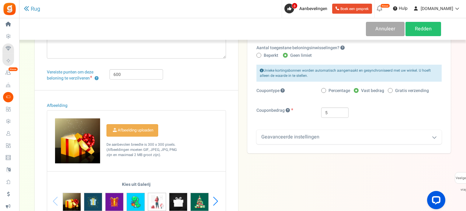
click at [340, 140] on div "Geavanceerde instellingen" at bounding box center [348, 137] width 185 height 14
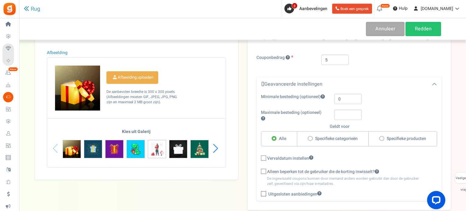
scroll to position [149, 0]
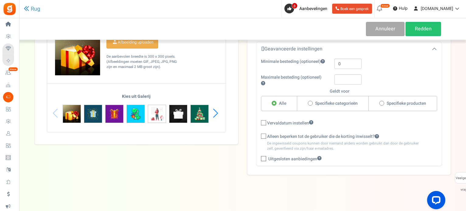
click at [264, 123] on icon at bounding box center [264, 123] width 4 height 4
click at [259, 123] on input "Vervaldatum instellen" at bounding box center [257, 124] width 4 height 4
checkbox input "true"
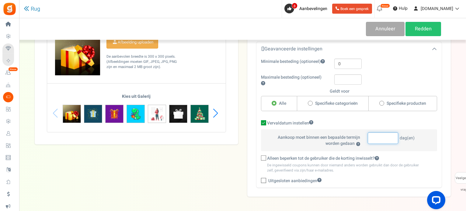
click at [374, 140] on input "number" at bounding box center [383, 139] width 30 height 12
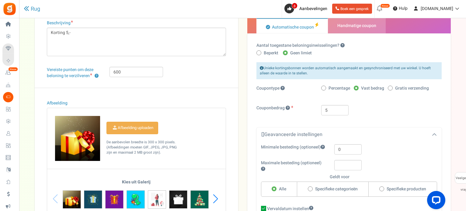
scroll to position [0, 0]
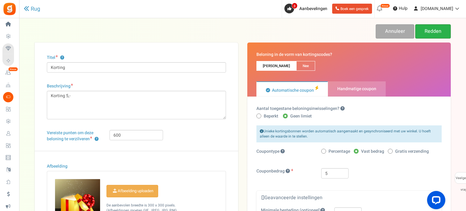
type input "7"
click at [428, 33] on font "Redden" at bounding box center [433, 31] width 17 height 7
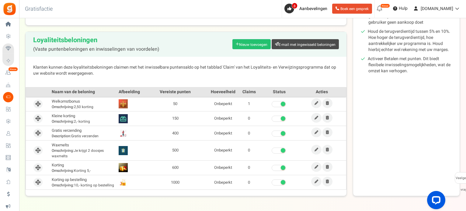
scroll to position [148, 0]
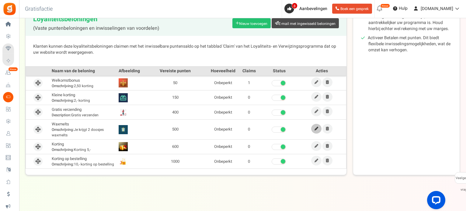
click at [315, 127] on icon at bounding box center [316, 129] width 4 height 4
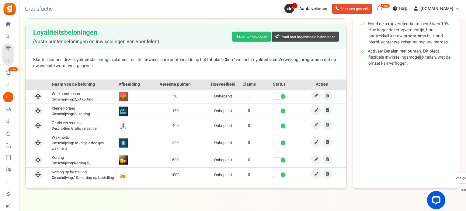
scroll to position [148, 0]
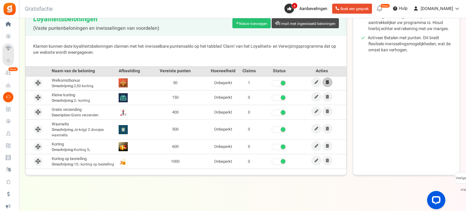
click at [328, 82] on icon at bounding box center [327, 83] width 3 height 4
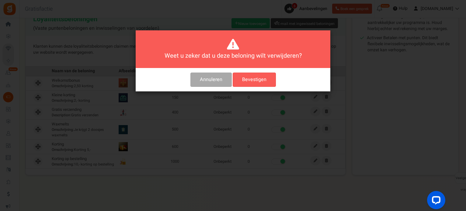
scroll to position [0, 0]
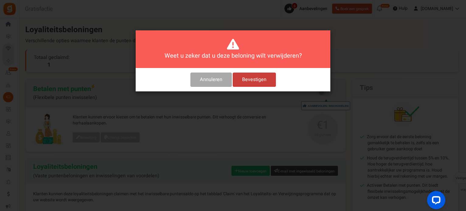
click at [244, 80] on font "Bevestigen" at bounding box center [254, 79] width 24 height 7
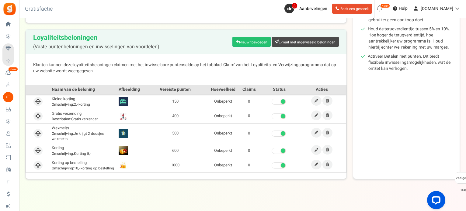
scroll to position [133, 0]
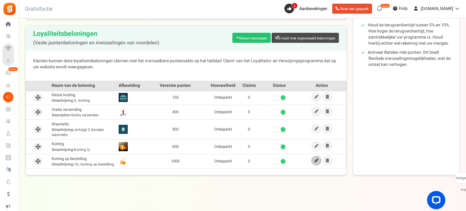
click at [314, 160] on icon at bounding box center [316, 161] width 4 height 4
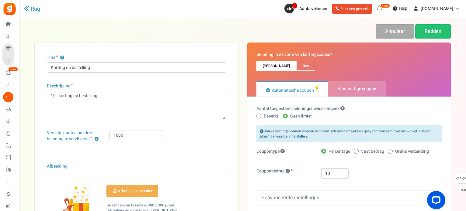
click at [357, 152] on span at bounding box center [356, 151] width 5 height 5
click at [357, 152] on input "Vast bedrag" at bounding box center [356, 152] width 4 height 4
radio input "true"
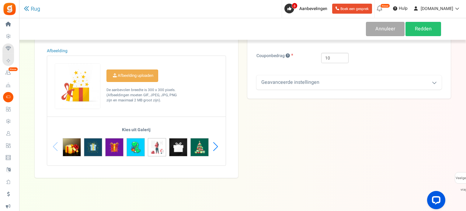
scroll to position [119, 0]
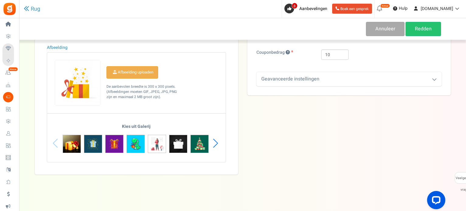
click at [405, 77] on div "Geavanceerde instellingen" at bounding box center [348, 79] width 185 height 14
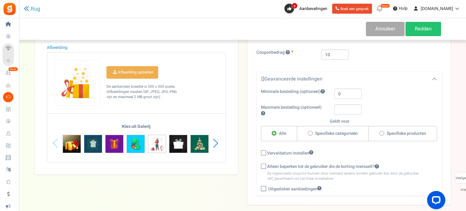
click at [262, 151] on icon at bounding box center [264, 153] width 4 height 4
click at [259, 152] on input "Vervaldatum instellen" at bounding box center [257, 154] width 4 height 4
checkbox input "true"
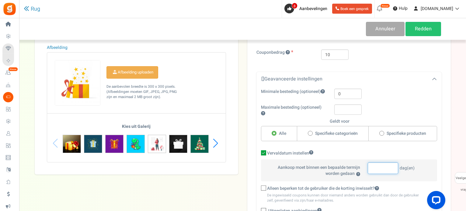
click at [385, 168] on input "number" at bounding box center [383, 169] width 30 height 12
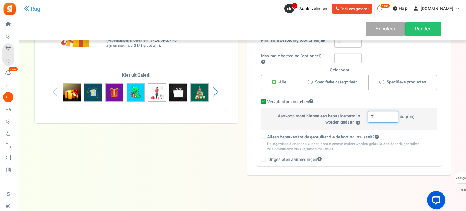
scroll to position [171, 0]
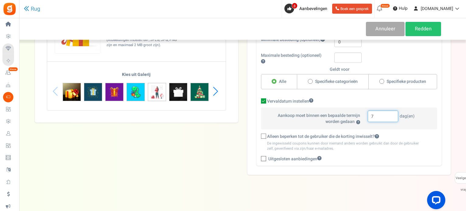
type input "7"
click at [263, 135] on icon at bounding box center [264, 137] width 4 height 4
click at [259, 135] on input "Alleen beperken tot de gebruiker die de korting inwisselt?" at bounding box center [257, 137] width 4 height 4
checkbox input "true"
click at [429, 26] on font "Redden" at bounding box center [423, 28] width 17 height 7
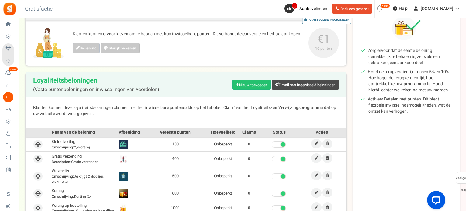
scroll to position [122, 0]
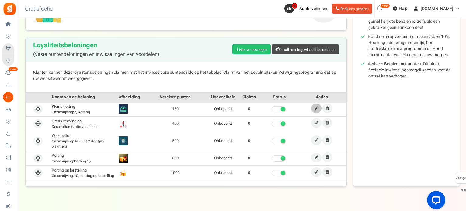
click at [315, 111] on link at bounding box center [316, 109] width 10 height 10
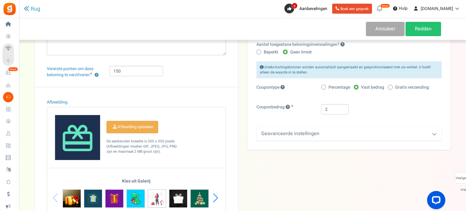
scroll to position [88, 0]
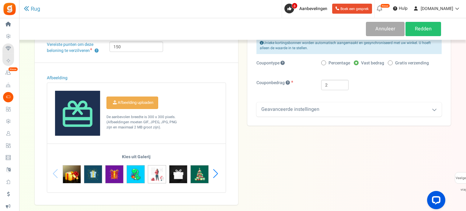
click at [342, 109] on div "Geavanceerde instellingen" at bounding box center [348, 109] width 185 height 14
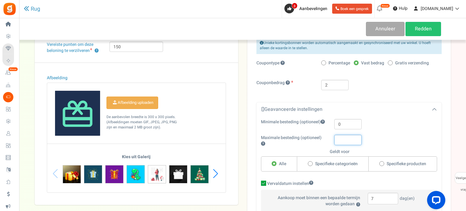
click at [350, 143] on input "text" at bounding box center [347, 140] width 27 height 10
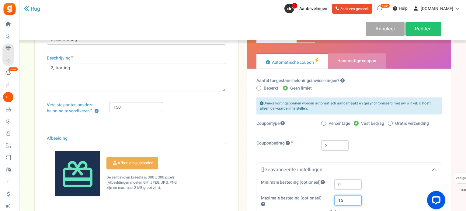
scroll to position [28, 0]
type input "15"
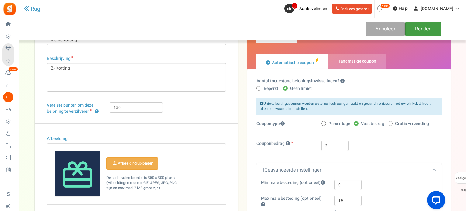
click at [428, 27] on font "Redden" at bounding box center [423, 28] width 17 height 7
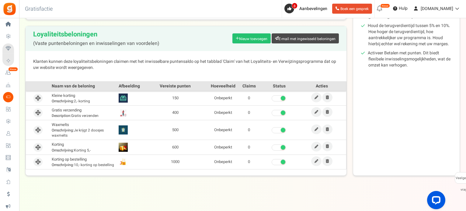
scroll to position [133, 0]
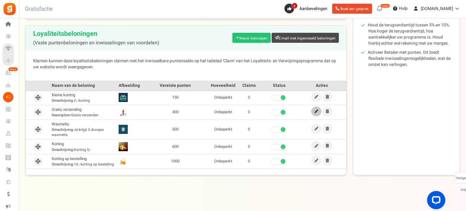
click at [314, 111] on link at bounding box center [316, 112] width 10 height 10
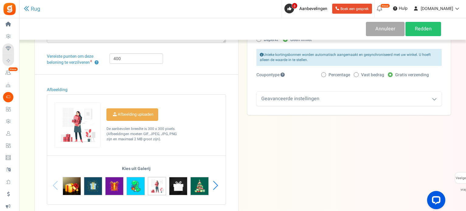
scroll to position [91, 0]
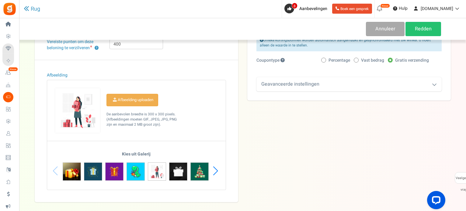
click at [334, 87] on div "Geavanceerde instellingen" at bounding box center [348, 84] width 185 height 14
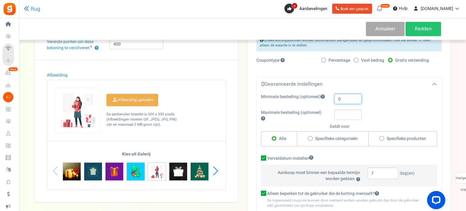
click at [349, 96] on input "0" at bounding box center [347, 99] width 27 height 10
type input "0"
type input "15"
click at [419, 28] on font "Redden" at bounding box center [423, 28] width 17 height 7
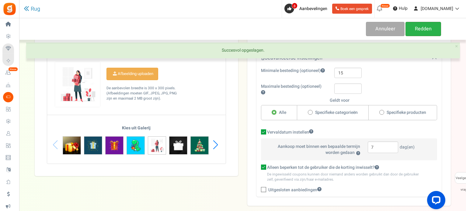
scroll to position [88, 0]
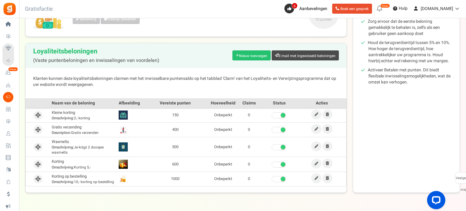
scroll to position [133, 0]
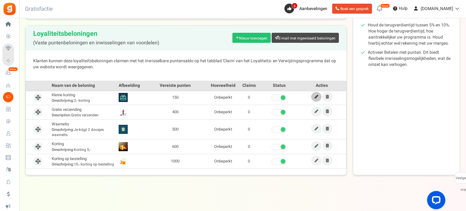
click at [315, 96] on icon at bounding box center [316, 97] width 4 height 4
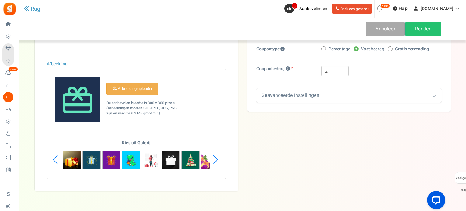
scroll to position [119, 0]
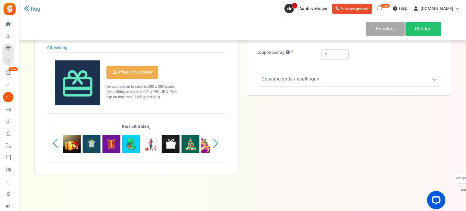
click at [318, 84] on div "Geavanceerde instellingen" at bounding box center [348, 79] width 185 height 14
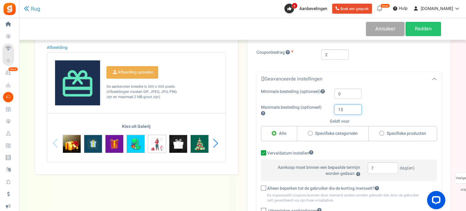
click at [343, 105] on input "15" at bounding box center [347, 110] width 27 height 10
drag, startPoint x: 344, startPoint y: 105, endPoint x: 339, endPoint y: 105, distance: 4.9
click at [339, 105] on input "15" at bounding box center [347, 110] width 27 height 10
type input "="
click at [354, 95] on input "0" at bounding box center [347, 94] width 27 height 10
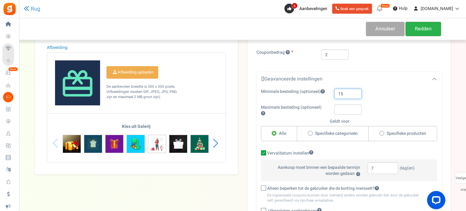
type input "15"
click at [418, 27] on font "Redden" at bounding box center [423, 28] width 17 height 7
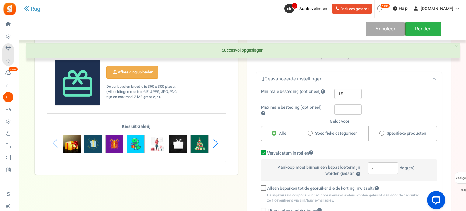
click at [417, 31] on font "Redden" at bounding box center [423, 28] width 17 height 7
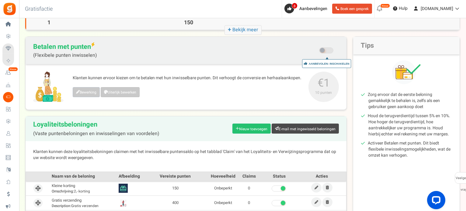
scroll to position [133, 0]
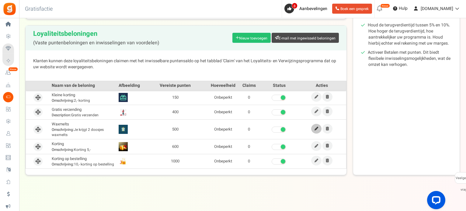
click at [316, 130] on icon at bounding box center [316, 129] width 4 height 4
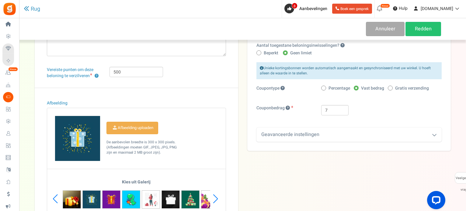
scroll to position [58, 0]
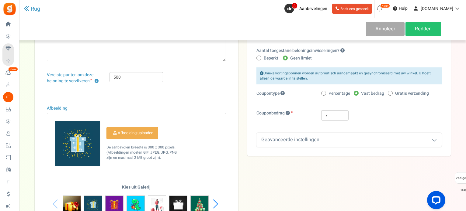
click at [315, 136] on font "Geavanceerde instellingen" at bounding box center [290, 139] width 58 height 7
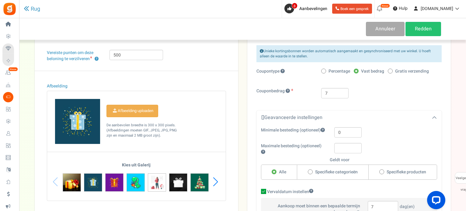
scroll to position [119, 0]
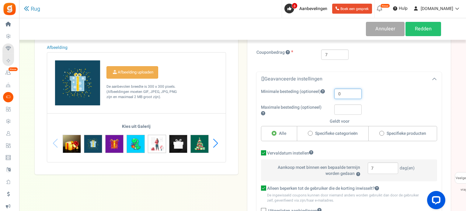
drag, startPoint x: 348, startPoint y: 92, endPoint x: 330, endPoint y: 95, distance: 17.5
click at [330, 95] on div "0" at bounding box center [381, 94] width 103 height 10
type input "15"
click at [421, 29] on font "Redden" at bounding box center [423, 28] width 17 height 7
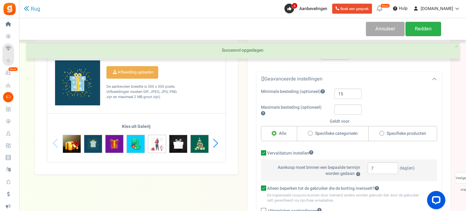
click at [421, 29] on font "Redden" at bounding box center [423, 28] width 17 height 7
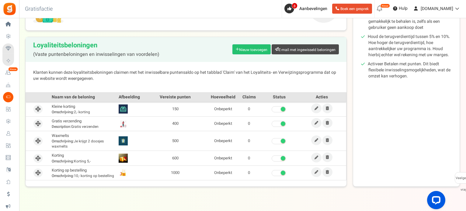
scroll to position [133, 0]
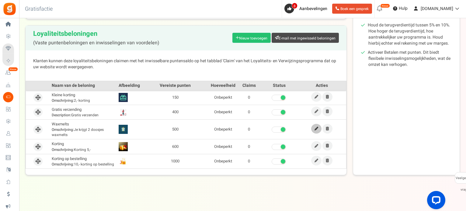
click at [315, 128] on icon at bounding box center [316, 129] width 4 height 4
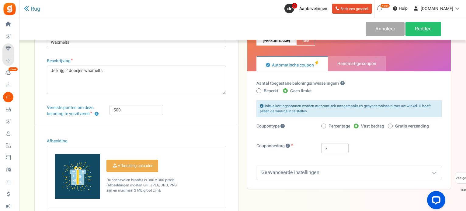
scroll to position [91, 0]
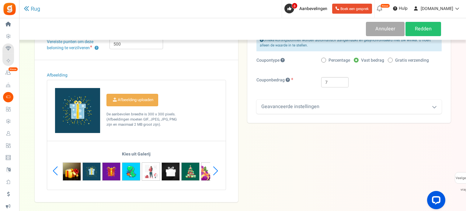
click at [313, 108] on font "Geavanceerde instellingen" at bounding box center [290, 106] width 58 height 7
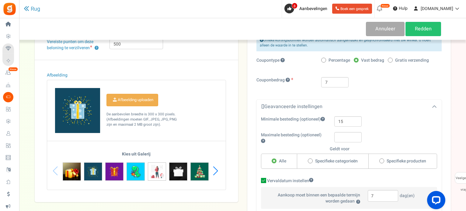
click at [324, 61] on span at bounding box center [323, 60] width 5 height 5
click at [324, 61] on input "Percentage" at bounding box center [323, 61] width 4 height 4
radio input "true"
click at [356, 59] on span at bounding box center [356, 60] width 5 height 5
click at [356, 59] on input "Vast bedrag" at bounding box center [356, 61] width 4 height 4
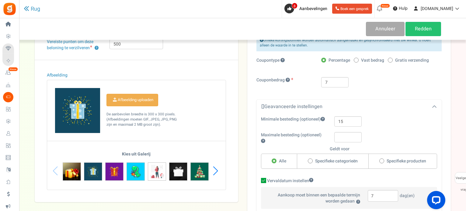
radio input "true"
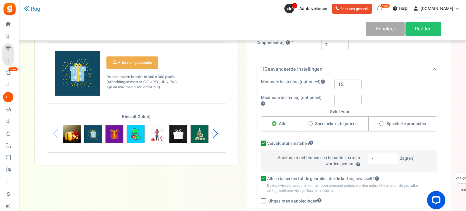
scroll to position [171, 0]
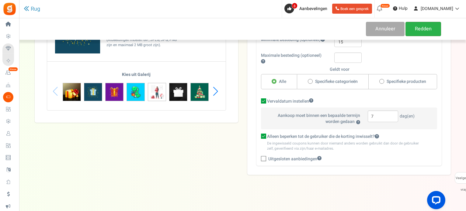
click at [421, 28] on font "Redden" at bounding box center [423, 28] width 17 height 7
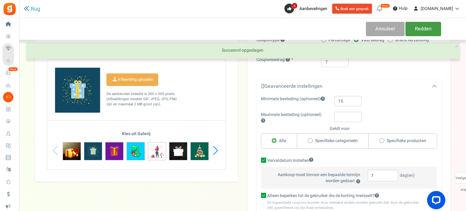
scroll to position [110, 0]
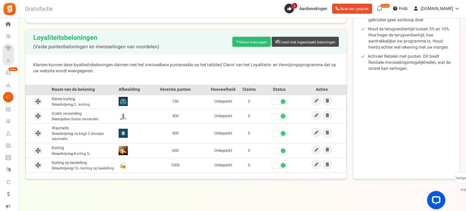
scroll to position [133, 0]
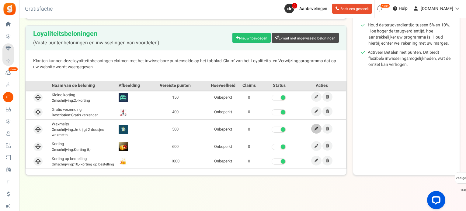
click at [315, 132] on link at bounding box center [316, 129] width 10 height 10
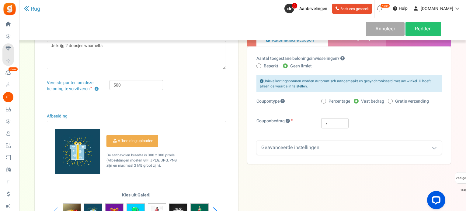
scroll to position [61, 0]
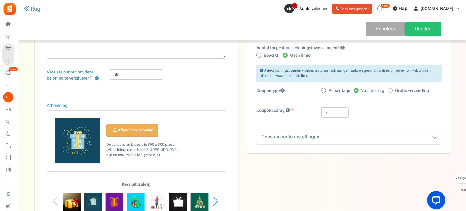
click at [359, 137] on div "Geavanceerde instellingen" at bounding box center [348, 137] width 185 height 14
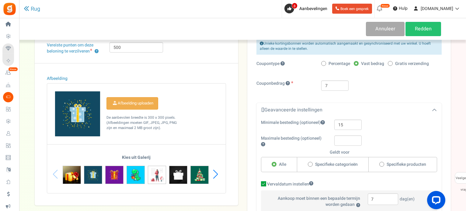
scroll to position [122, 0]
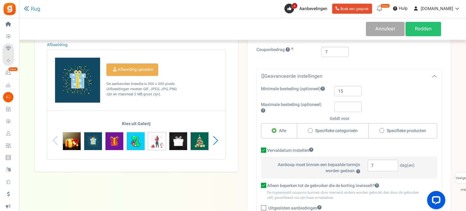
click at [380, 131] on span at bounding box center [381, 130] width 5 height 5
click at [380, 131] on input "Specifieke producten" at bounding box center [381, 131] width 4 height 4
radio input "true"
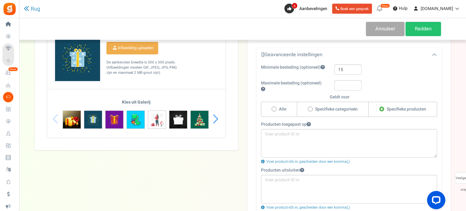
scroll to position [152, 0]
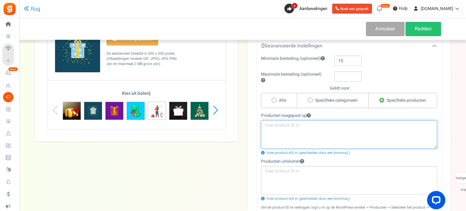
click at [330, 121] on textarea at bounding box center [349, 134] width 176 height 29
click at [347, 131] on textarea "waxmelts" at bounding box center [349, 134] width 176 height 29
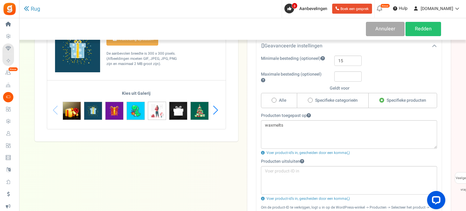
click at [343, 116] on div "Producten toegepast op waxmelts Voer product-id's in, gescheiden door een komma…" at bounding box center [348, 134] width 185 height 43
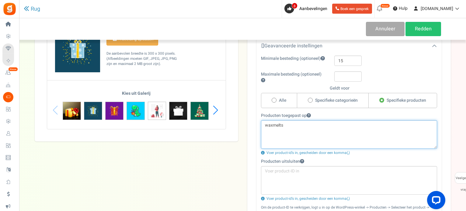
click at [371, 125] on textarea "waxmelts" at bounding box center [349, 134] width 176 height 29
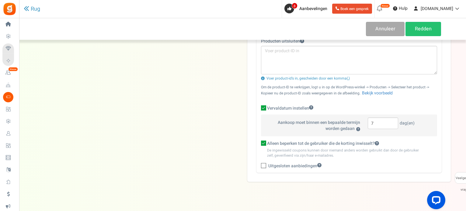
scroll to position [274, 0]
click at [423, 32] on font "Redden" at bounding box center [423, 28] width 17 height 7
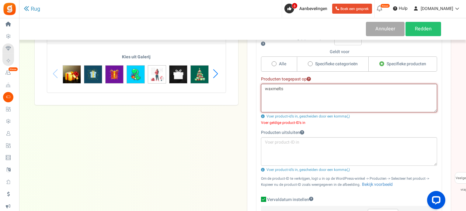
scroll to position [182, 0]
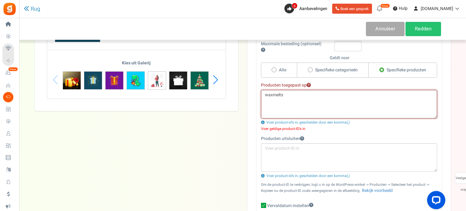
click at [285, 98] on textarea "waxmelts" at bounding box center [349, 104] width 176 height 29
drag, startPoint x: 285, startPoint y: 97, endPoint x: 266, endPoint y: 94, distance: 19.4
click at [266, 94] on textarea "waxmelts" at bounding box center [349, 104] width 176 height 29
click at [417, 29] on font "Redden" at bounding box center [423, 28] width 17 height 7
drag, startPoint x: 346, startPoint y: 122, endPoint x: 350, endPoint y: 123, distance: 4.6
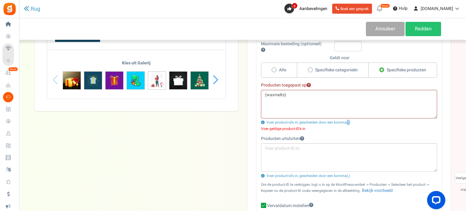
click at [350, 123] on div "Voer product-id's in, gescheiden door een komma(,)" at bounding box center [349, 122] width 176 height 5
click at [283, 99] on textarea "(waxmelts)" at bounding box center [349, 104] width 176 height 29
click at [266, 95] on textarea "(waxmelts)" at bounding box center [349, 104] width 176 height 29
click at [295, 97] on textarea "waxmelts)" at bounding box center [349, 104] width 176 height 29
click at [265, 97] on textarea "waxmelts" at bounding box center [349, 104] width 176 height 29
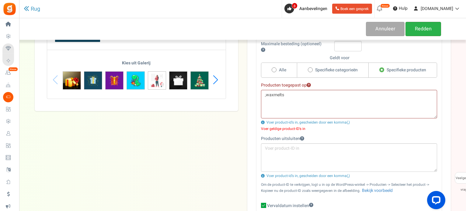
click at [422, 29] on font "Redden" at bounding box center [423, 28] width 17 height 7
click at [264, 95] on textarea ",waxmelts" at bounding box center [349, 104] width 176 height 29
click at [291, 97] on textarea "(,waxmelts" at bounding box center [349, 104] width 176 height 29
click at [416, 26] on font "Redden" at bounding box center [423, 28] width 17 height 7
click at [262, 122] on icon at bounding box center [263, 123] width 4 height 4
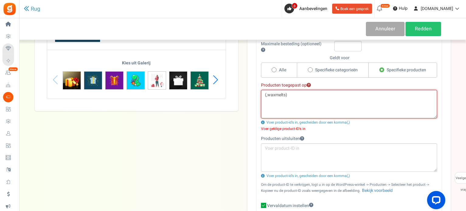
click at [268, 96] on textarea "(,waxmelts)" at bounding box center [349, 104] width 176 height 29
type textarea "(waxmelts)"
drag, startPoint x: 294, startPoint y: 99, endPoint x: 264, endPoint y: 94, distance: 30.7
click at [265, 96] on textarea "(waxmelts)" at bounding box center [349, 104] width 176 height 29
click at [419, 33] on link "Redden" at bounding box center [423, 29] width 36 height 14
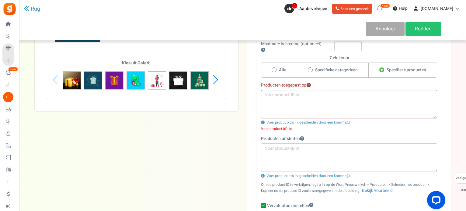
click at [312, 69] on label "Specifieke categorieën" at bounding box center [332, 70] width 71 height 15
click at [312, 69] on input "Specifieke categorieën" at bounding box center [310, 70] width 4 height 4
radio input "true"
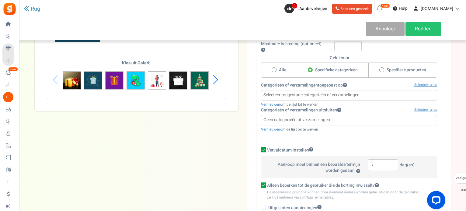
click at [335, 93] on input "search" at bounding box center [349, 95] width 172 height 7
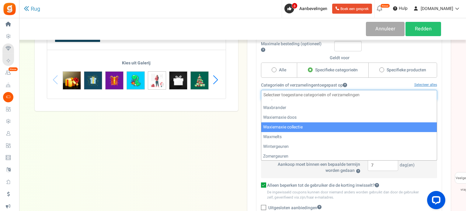
scroll to position [192, 0]
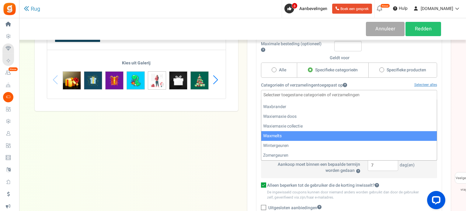
select select "16"
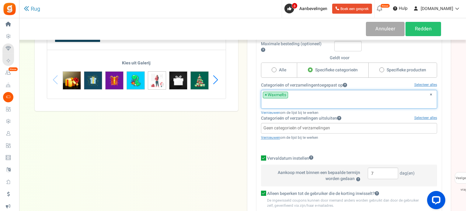
click at [266, 95] on font "×" at bounding box center [266, 95] width 2 height 6
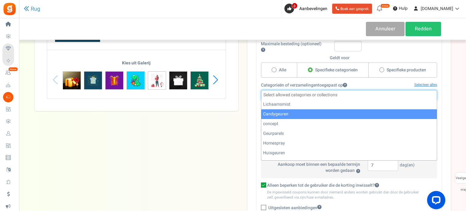
select select "286"
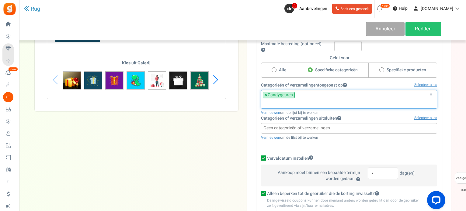
click at [296, 100] on input "search" at bounding box center [349, 103] width 172 height 7
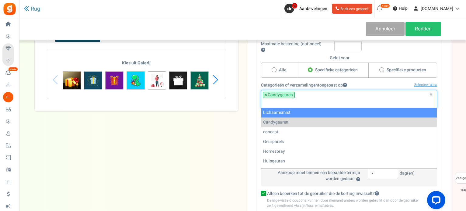
click at [266, 92] on font "×" at bounding box center [266, 95] width 2 height 6
select select
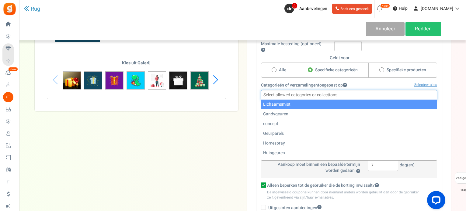
click at [270, 96] on input "search" at bounding box center [349, 95] width 172 height 7
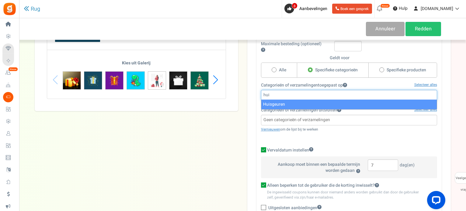
type input "hui"
select select "265"
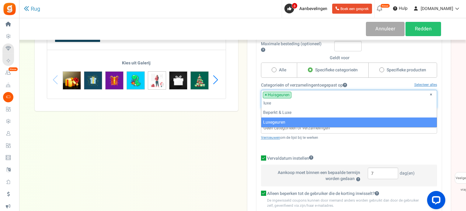
type input "luxe"
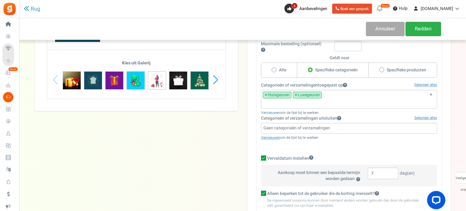
click at [420, 30] on font "Redden" at bounding box center [423, 28] width 17 height 7
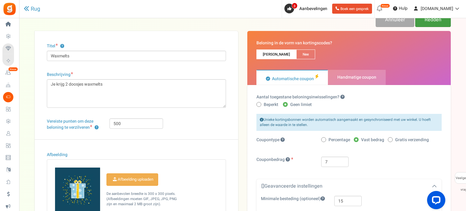
scroll to position [0, 0]
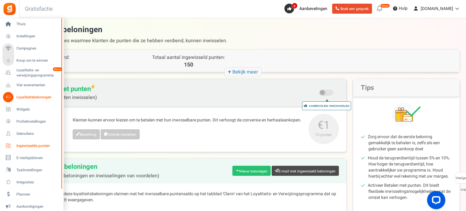
click at [38, 145] on font "Ingewisselde punten" at bounding box center [32, 145] width 33 height 5
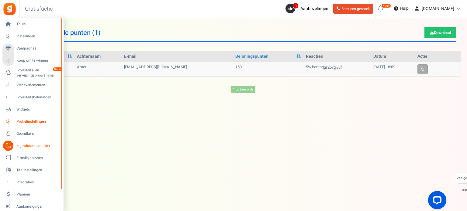
click at [26, 122] on font "Profielinstellingen" at bounding box center [30, 121] width 29 height 5
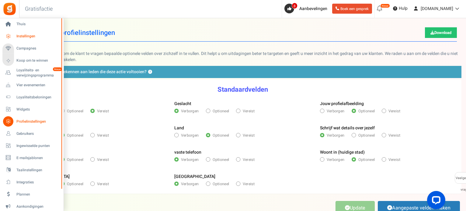
click at [29, 36] on font "Instellingen" at bounding box center [25, 35] width 19 height 5
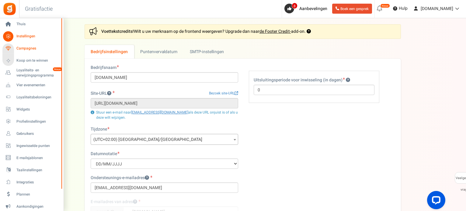
click at [23, 47] on font "Campagnes" at bounding box center [26, 48] width 20 height 5
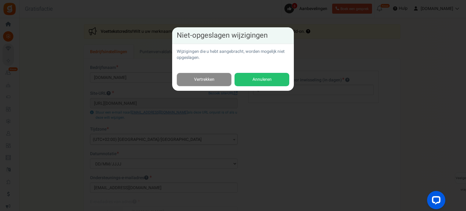
click at [187, 81] on link "Vertrekken" at bounding box center [204, 80] width 55 height 14
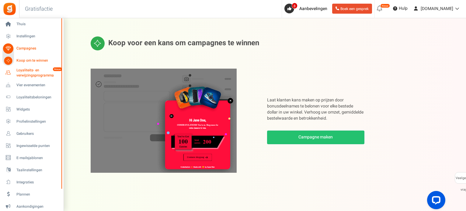
click at [25, 73] on font "Loyaliteits- en verwijzingsprogramma" at bounding box center [34, 73] width 37 height 11
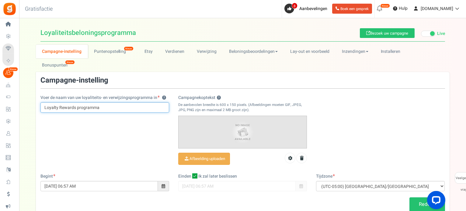
drag, startPoint x: 44, startPoint y: 95, endPoint x: 101, endPoint y: 103, distance: 57.3
click at [101, 103] on div "Voer de naam van uw loyaliteits- en verwijzingsprogramma in ? Loyalty Rewards p…" at bounding box center [105, 107] width 138 height 24
drag, startPoint x: 100, startPoint y: 95, endPoint x: 75, endPoint y: 92, distance: 25.2
click at [75, 102] on input "Loyalty Rewards programma" at bounding box center [104, 107] width 129 height 10
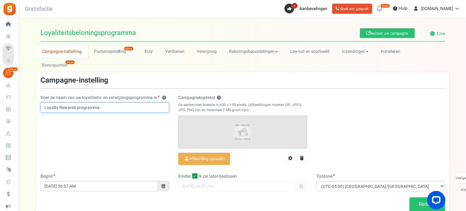
click at [75, 102] on input "Loyalty Rewards programma" at bounding box center [104, 107] width 129 height 10
drag, startPoint x: 45, startPoint y: 94, endPoint x: 107, endPoint y: 102, distance: 62.5
click at [107, 102] on div "Voer de naam van uw loyaliteits- en verwijzingsprogramma in ? Loyalty Rewards p…" at bounding box center [105, 107] width 138 height 24
type input "Waxiemaxie spaarprograma"
click at [89, 126] on div "Voer de naam van uw loyaliteits- en verwijzingsprogramma in ? Waxiemaxie spaarp…" at bounding box center [243, 125] width 414 height 97
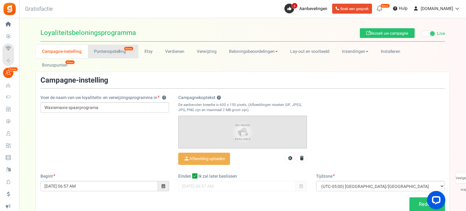
click at [114, 52] on font "Puntenopstelling" at bounding box center [110, 51] width 32 height 6
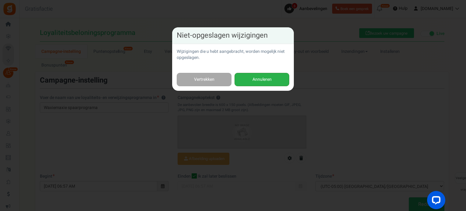
click at [245, 79] on button "Annuleren" at bounding box center [261, 80] width 55 height 14
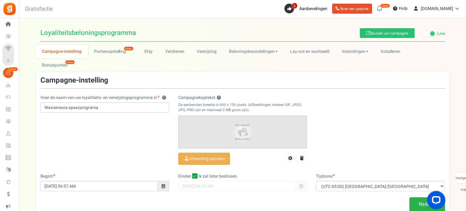
click at [417, 198] on link "Redden" at bounding box center [427, 205] width 36 height 14
click at [107, 49] on font "Puntenopstelling" at bounding box center [110, 51] width 32 height 6
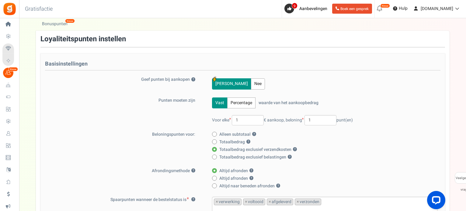
scroll to position [61, 0]
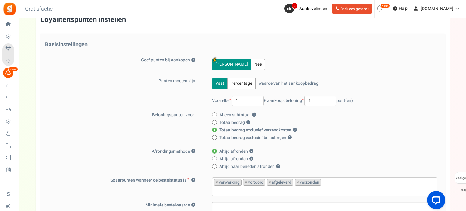
click at [214, 166] on icon at bounding box center [214, 167] width 2 height 2
click at [214, 165] on input "Altijd naar beneden afronden ?" at bounding box center [214, 167] width 4 height 4
radio input "true"
radio input "false"
click at [314, 96] on input "1" at bounding box center [320, 101] width 32 height 10
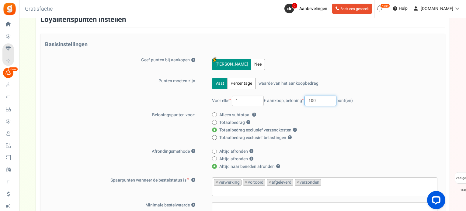
type input "100"
click at [302, 120] on label "Totaalbedrag ?" at bounding box center [323, 123] width 222 height 6
click at [216, 121] on input "Totaalbedrag ?" at bounding box center [214, 123] width 4 height 4
radio input "true"
click at [212, 129] on input "Totaalbedrag exclusief verzendkosten ?" at bounding box center [214, 131] width 4 height 4
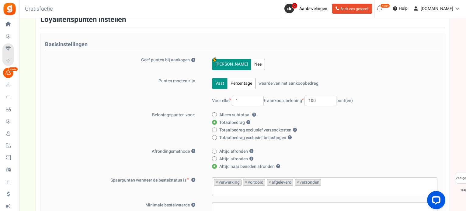
radio input "true"
radio input "false"
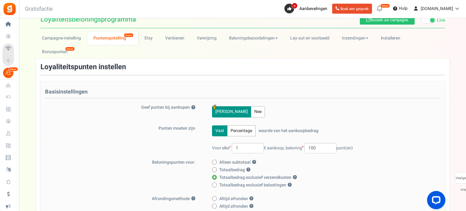
scroll to position [0, 0]
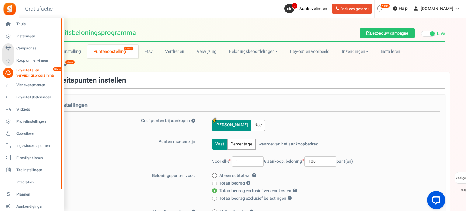
click at [32, 72] on font "Loyaliteits- en verwijzingsprogramma" at bounding box center [34, 73] width 37 height 11
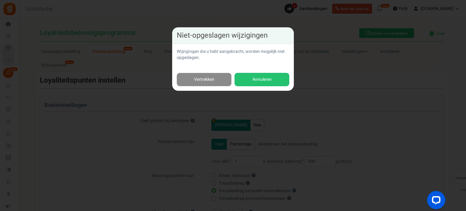
click at [202, 77] on font "Vertrekken" at bounding box center [204, 79] width 20 height 6
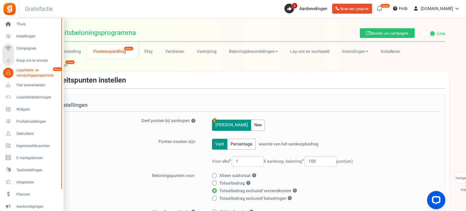
click at [31, 75] on font "Loyaliteits- en verwijzingsprogramma" at bounding box center [34, 73] width 37 height 11
click at [30, 95] on font "Loyaliteitsbeloningen" at bounding box center [33, 97] width 35 height 5
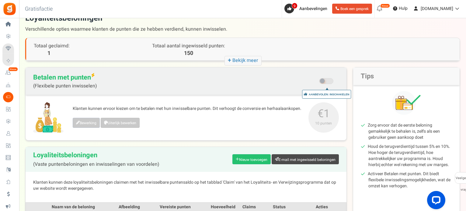
scroll to position [42, 0]
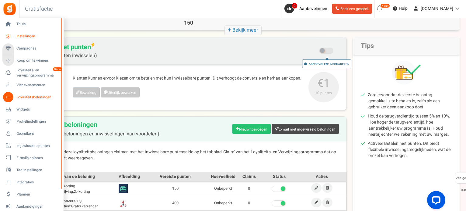
click at [19, 36] on font "Instellingen" at bounding box center [25, 35] width 19 height 5
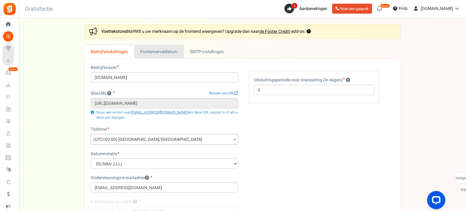
click at [156, 50] on font "Puntenvervaldatum" at bounding box center [158, 52] width 37 height 6
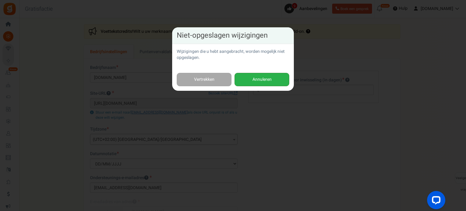
click at [250, 77] on button "Annuleren" at bounding box center [261, 80] width 55 height 14
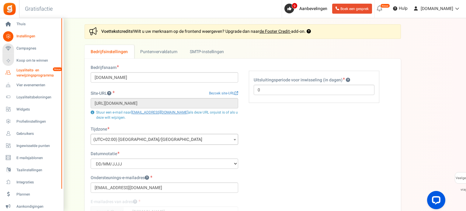
click at [31, 75] on font "Loyaliteits- en verwijzingsprogramma" at bounding box center [34, 73] width 37 height 11
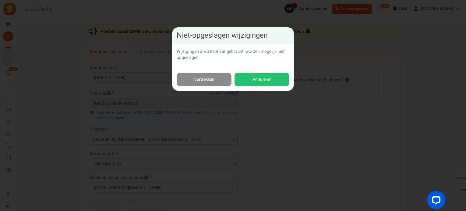
click at [203, 81] on font "Vertrekken" at bounding box center [204, 79] width 20 height 6
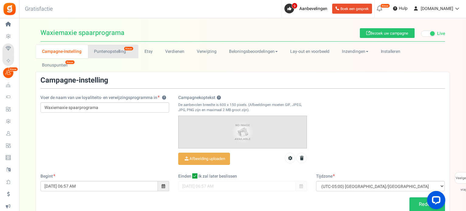
click at [107, 51] on font "Puntenopstelling" at bounding box center [110, 51] width 32 height 6
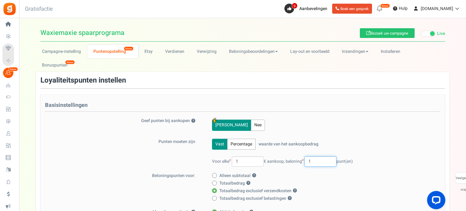
click at [312, 157] on input "1" at bounding box center [320, 162] width 32 height 10
type input "100"
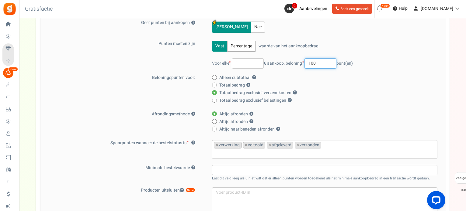
scroll to position [91, 0]
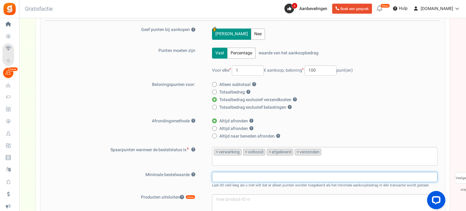
click at [291, 172] on input "text" at bounding box center [324, 177] width 225 height 10
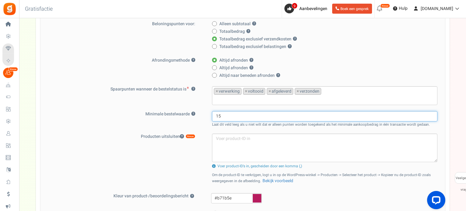
scroll to position [287, 0]
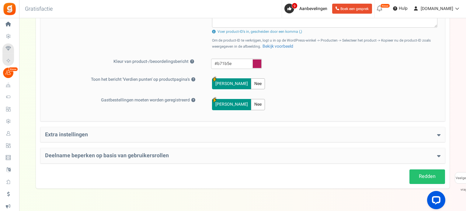
type input "15"
click at [403, 127] on div "Extra instellingen Welkomstbonus ? Ja Nee Welkomstpunten invoeren 20 Welkomstbe…" at bounding box center [242, 134] width 404 height 15
click at [439, 132] on icon at bounding box center [438, 134] width 3 height 5
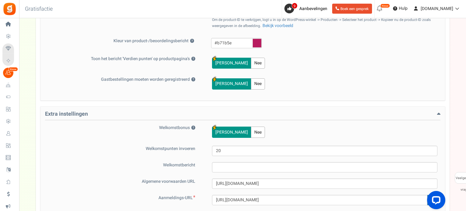
scroll to position [317, 0]
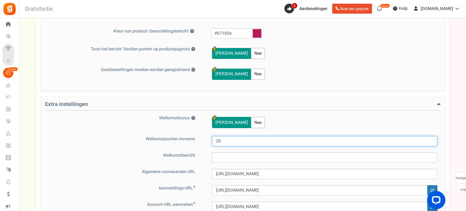
drag, startPoint x: 231, startPoint y: 128, endPoint x: 208, endPoint y: 127, distance: 22.8
click at [208, 136] on div "20" at bounding box center [320, 141] width 233 height 10
click at [244, 136] on input "20" at bounding box center [324, 141] width 225 height 10
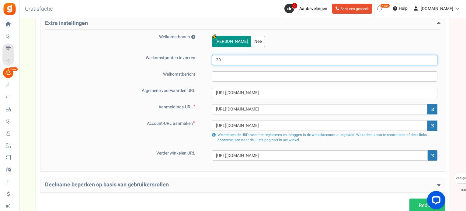
scroll to position [408, 0]
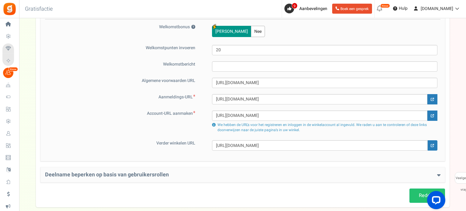
click at [272, 172] on h4 "Deelname beperken op basis van gebruikersrollen" at bounding box center [242, 175] width 395 height 6
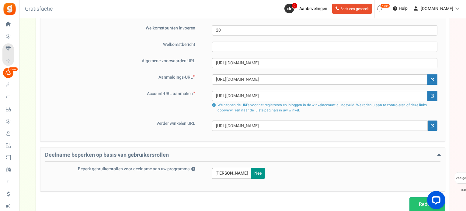
scroll to position [439, 0]
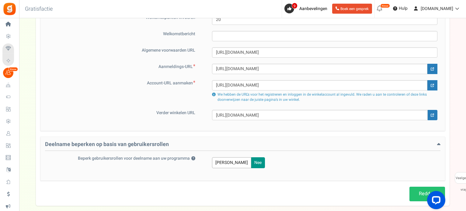
click at [219, 160] on font "[PERSON_NAME]" at bounding box center [231, 163] width 33 height 6
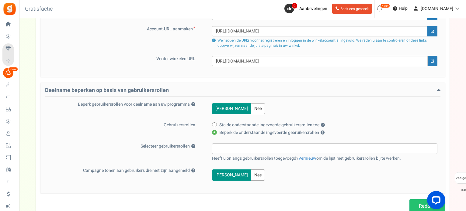
scroll to position [500, 0]
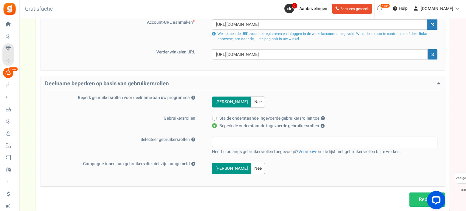
click at [267, 139] on input "search" at bounding box center [325, 142] width 222 height 7
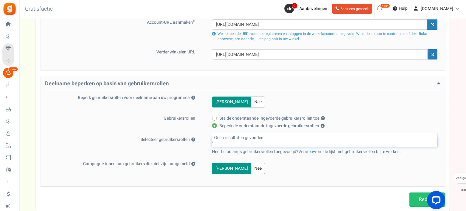
click at [267, 139] on input "search" at bounding box center [325, 142] width 222 height 7
click at [216, 116] on span at bounding box center [214, 118] width 5 height 5
click at [216, 117] on input "Sta de onderstaande ingevoerde gebruikersrollen toe ?" at bounding box center [214, 119] width 4 height 4
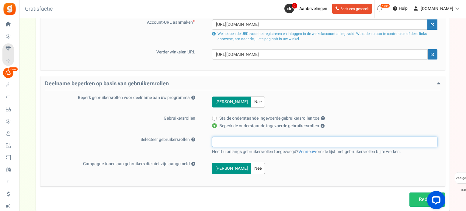
radio input "true"
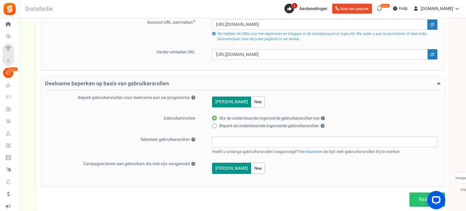
click at [223, 139] on input "search" at bounding box center [325, 142] width 222 height 7
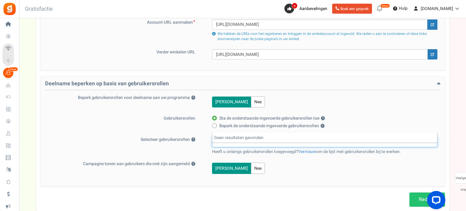
click at [223, 139] on input "search" at bounding box center [325, 142] width 222 height 7
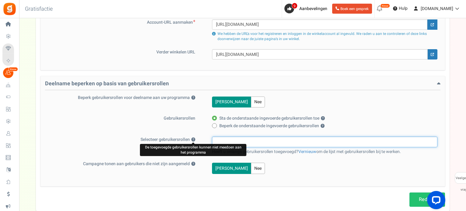
click at [194, 138] on span "?" at bounding box center [193, 140] width 4 height 4
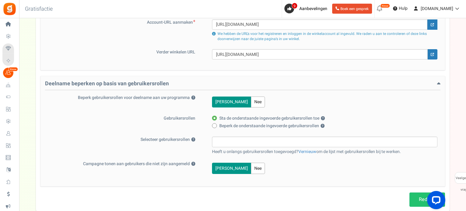
click at [231, 139] on input "search" at bounding box center [325, 142] width 222 height 7
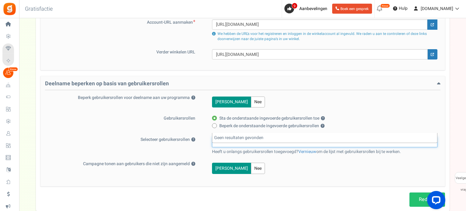
click at [231, 139] on input "search" at bounding box center [325, 142] width 222 height 7
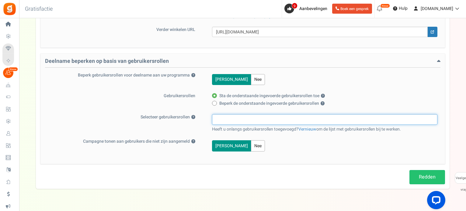
click at [254, 76] on font "Nee" at bounding box center [257, 79] width 7 height 6
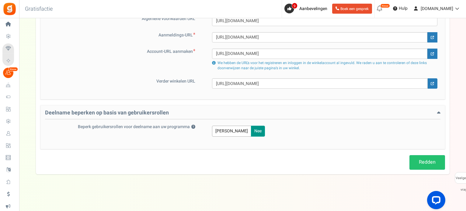
scroll to position [456, 0]
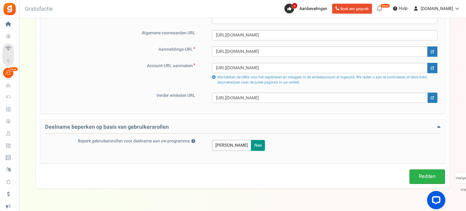
click at [430, 173] on font "Redden" at bounding box center [427, 176] width 17 height 7
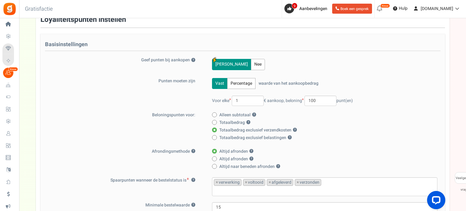
scroll to position [0, 0]
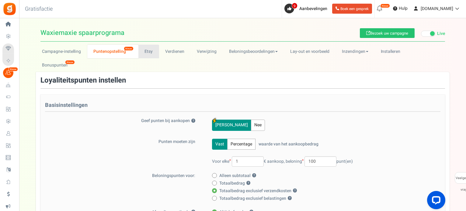
click at [150, 56] on link "Etsy" at bounding box center [148, 52] width 21 height 14
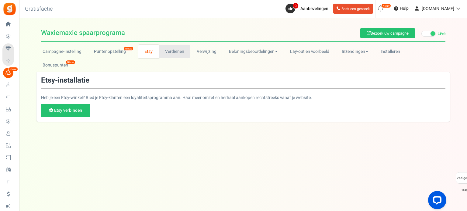
click at [169, 55] on link "Verdienen" at bounding box center [175, 52] width 32 height 14
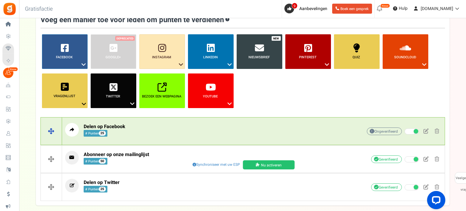
scroll to position [61, 0]
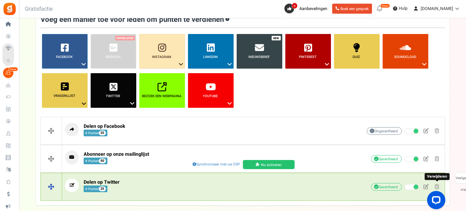
click at [436, 184] on span at bounding box center [437, 186] width 5 height 5
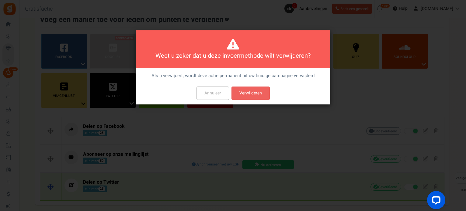
scroll to position [0, 0]
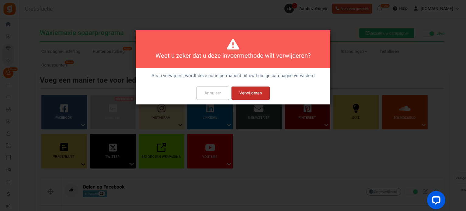
click at [260, 93] on font "Verwijderen" at bounding box center [250, 93] width 23 height 6
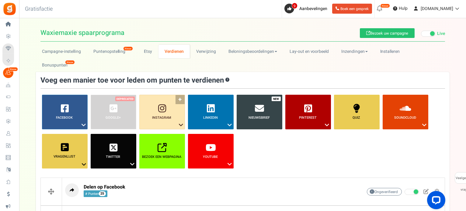
click at [158, 115] on font "Instagram" at bounding box center [161, 117] width 19 height 5
click at [179, 95] on link "Instagram ?" at bounding box center [162, 112] width 46 height 35
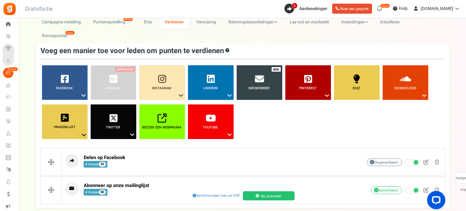
scroll to position [19, 0]
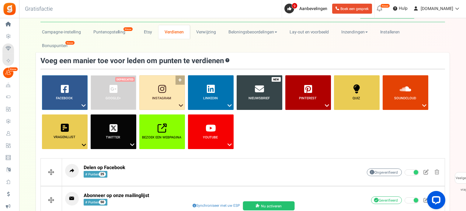
click at [180, 75] on link "Instagram ?" at bounding box center [162, 92] width 46 height 35
click at [164, 85] on icon at bounding box center [162, 89] width 8 height 9
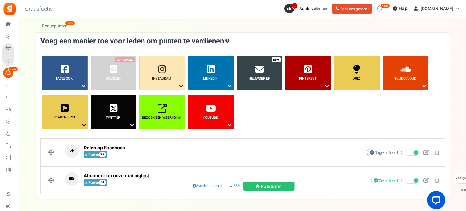
scroll to position [50, 0]
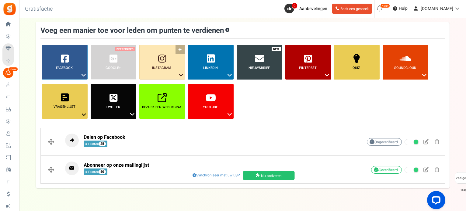
click at [180, 45] on link "Instagram ?" at bounding box center [162, 62] width 46 height 35
click at [154, 83] on font "Volg op Instagram" at bounding box center [154, 86] width 31 height 6
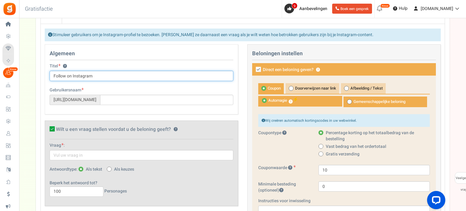
scroll to position [172, 0]
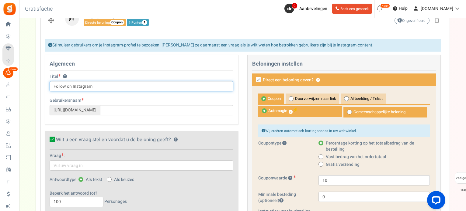
drag, startPoint x: 51, startPoint y: 70, endPoint x: 37, endPoint y: 69, distance: 14.4
click at [37, 69] on div "Facebook ? Bezoek op Facebook Delen op Facebook Google+ ? Instagram ? LinkedIn" at bounding box center [243, 213] width 414 height 580
type input "Volg ons op Instagram"
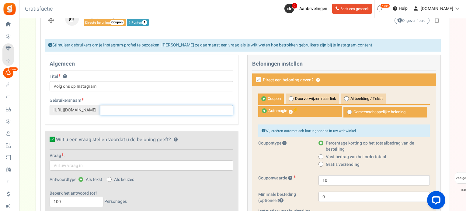
paste input "[URL][DOMAIN_NAME][DOMAIN_NAME]"
drag, startPoint x: 169, startPoint y: 95, endPoint x: 107, endPoint y: 89, distance: 62.1
click at [107, 98] on div "Gebruikersnaam Bezoek pagina [URL][DOMAIN_NAME] [URL][DOMAIN_NAME][DOMAIN_NAME]" at bounding box center [142, 107] width 184 height 18
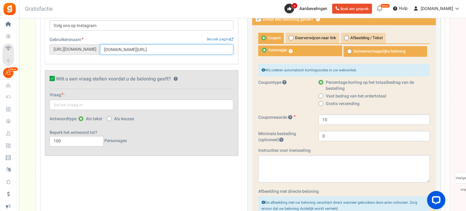
scroll to position [202, 0]
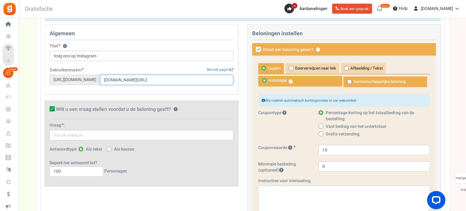
type input "[DOMAIN_NAME][URL]"
click at [54, 106] on icon at bounding box center [52, 108] width 5 height 5
click at [47, 108] on input "Wilt u een vraag stellen voordat u de beloning geeft? ?" at bounding box center [45, 110] width 4 height 4
checkbox input "false"
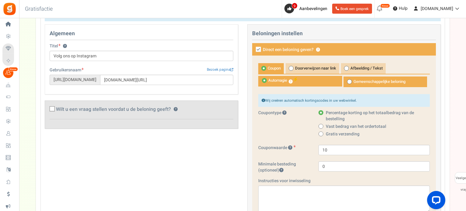
click at [353, 79] on font "Gemeenschappelijke beloning" at bounding box center [379, 82] width 52 height 6
click at [347, 78] on input "Gemeenschappelijke beloning" at bounding box center [345, 80] width 4 height 4
radio input "true"
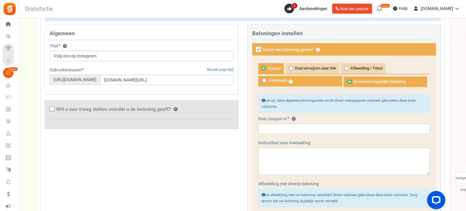
click at [269, 65] on font "Coupon" at bounding box center [274, 68] width 13 height 6
click at [262, 64] on input "Coupon" at bounding box center [260, 66] width 4 height 4
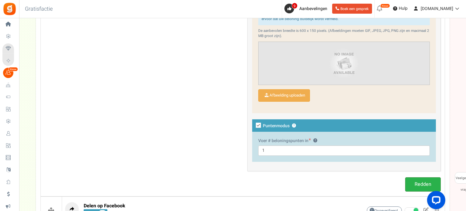
click at [415, 181] on font "Redden" at bounding box center [423, 184] width 17 height 7
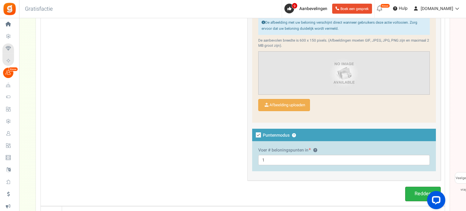
scroll to position [210, 0]
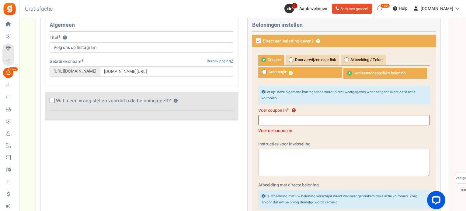
click at [265, 70] on span at bounding box center [264, 72] width 5 height 5
click at [262, 69] on input "Automagie ?" at bounding box center [260, 71] width 4 height 4
radio input "true"
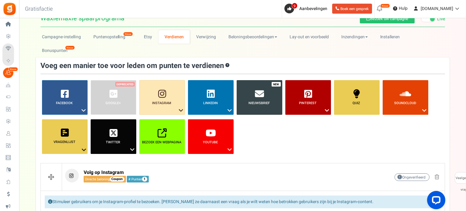
scroll to position [0, 0]
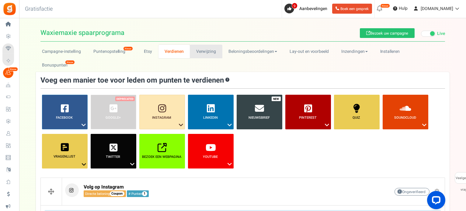
click at [217, 50] on link "Verwijzing" at bounding box center [206, 52] width 33 height 14
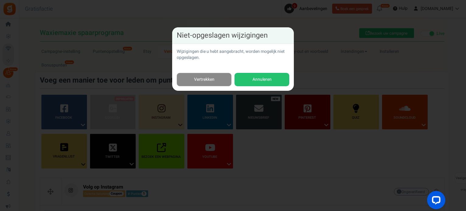
click at [210, 76] on link "Vertrekken" at bounding box center [204, 80] width 55 height 14
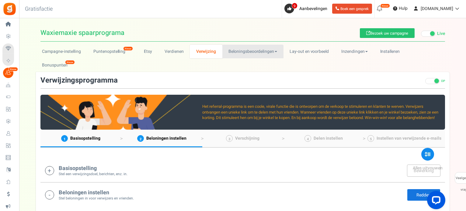
click at [253, 51] on font "Beloningsbeoordelingen" at bounding box center [251, 51] width 46 height 6
click at [321, 53] on font "Lay-out en voorbeeld" at bounding box center [309, 51] width 39 height 6
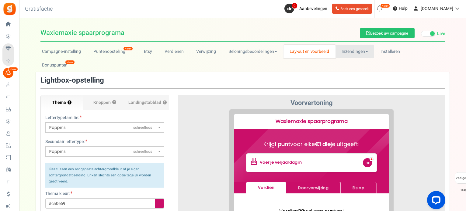
click at [358, 58] on link "Inzendingen" at bounding box center [354, 52] width 39 height 14
click at [377, 51] on link "Installeren" at bounding box center [390, 52] width 32 height 14
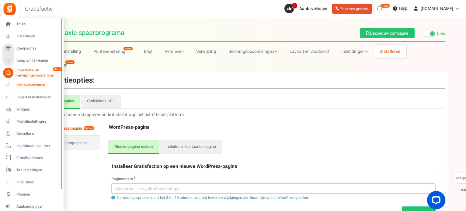
click at [12, 87] on icon at bounding box center [8, 85] width 10 height 10
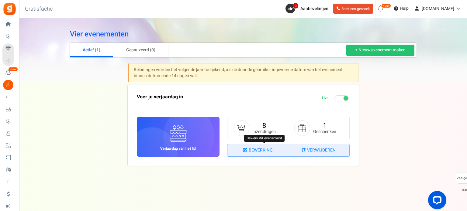
click at [248, 149] on icon at bounding box center [246, 150] width 6 height 4
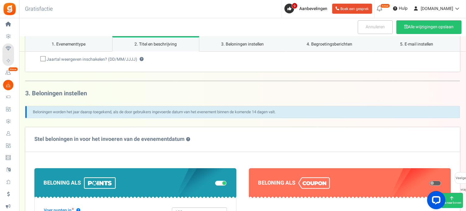
scroll to position [213, 0]
